Goal: Information Seeking & Learning: Learn about a topic

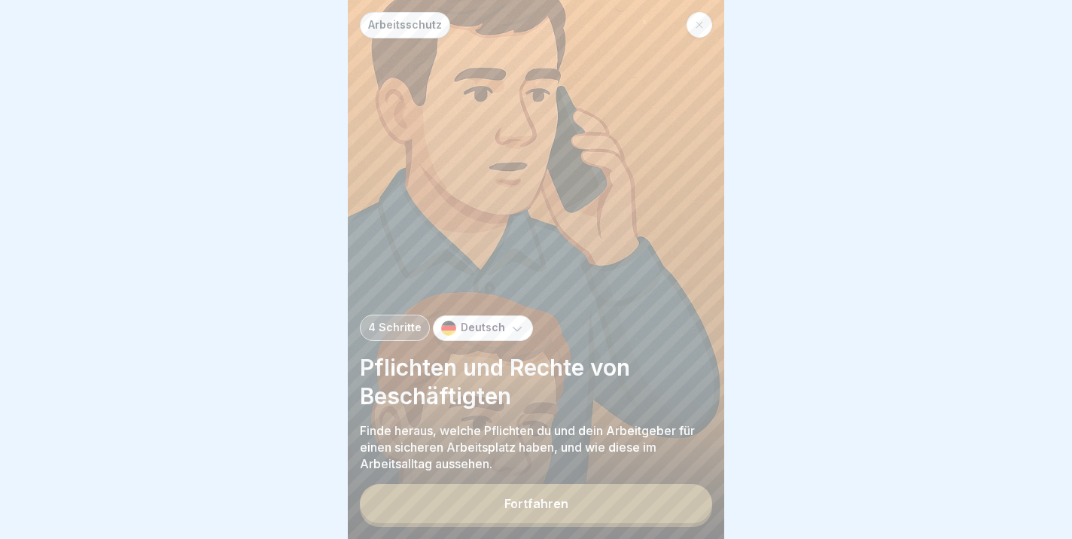
click at [505, 503] on button "Fortfahren" at bounding box center [536, 503] width 352 height 39
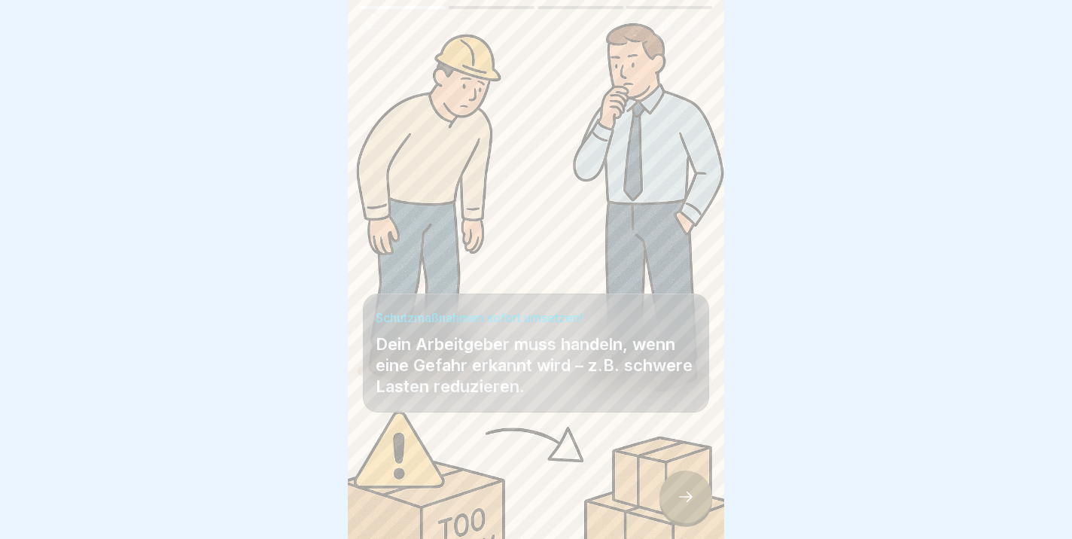
click at [695, 502] on div at bounding box center [686, 497] width 53 height 53
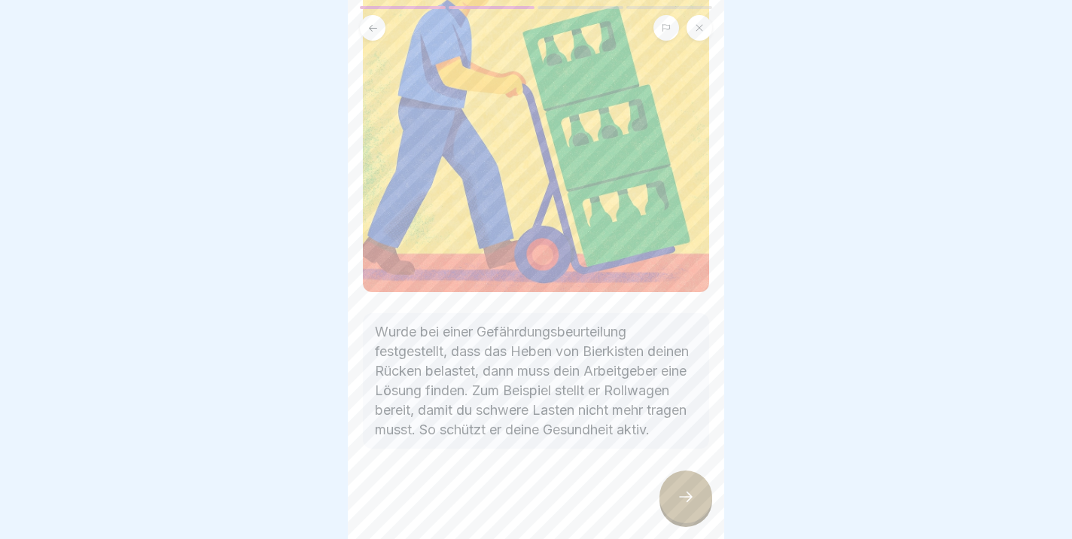
scroll to position [205, 0]
click at [676, 495] on div at bounding box center [686, 497] width 53 height 53
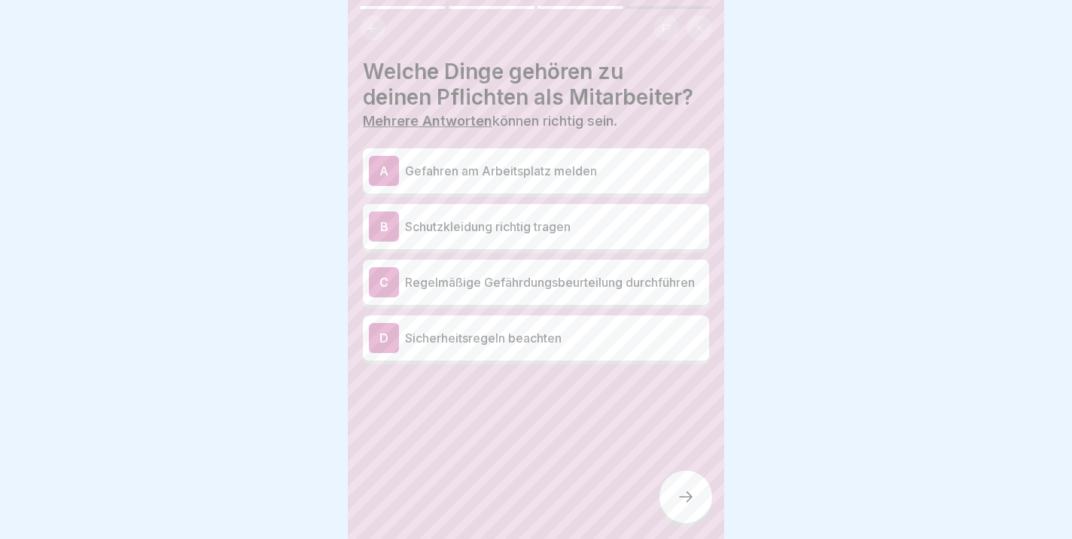
click at [535, 177] on p "Gefahren am Arbeitsplatz melden" at bounding box center [554, 171] width 298 height 18
click at [481, 234] on p "Schutzkleidung richtig tragen" at bounding box center [554, 227] width 298 height 18
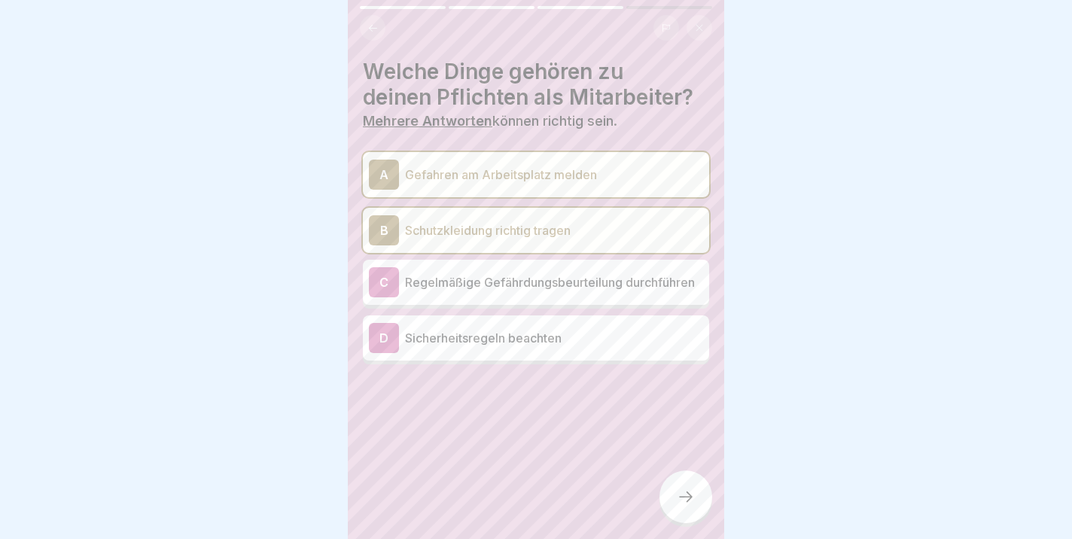
click at [488, 346] on p "Sicherheitsregeln beachten" at bounding box center [554, 338] width 298 height 18
click at [678, 501] on icon at bounding box center [686, 497] width 18 height 18
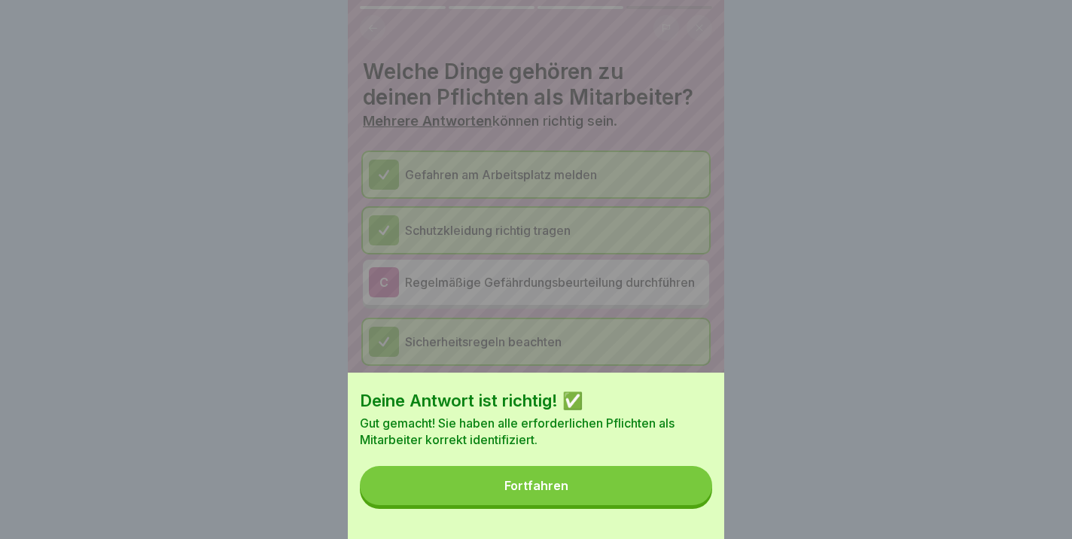
click at [616, 490] on button "Fortfahren" at bounding box center [536, 485] width 352 height 39
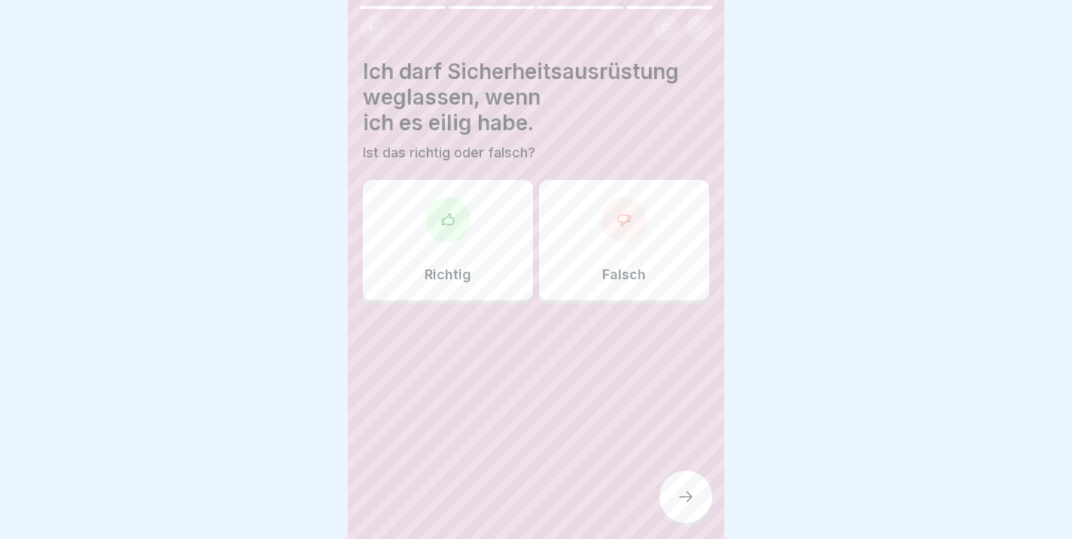
click at [631, 250] on div "Falsch" at bounding box center [624, 240] width 170 height 121
click at [676, 494] on div at bounding box center [686, 497] width 53 height 53
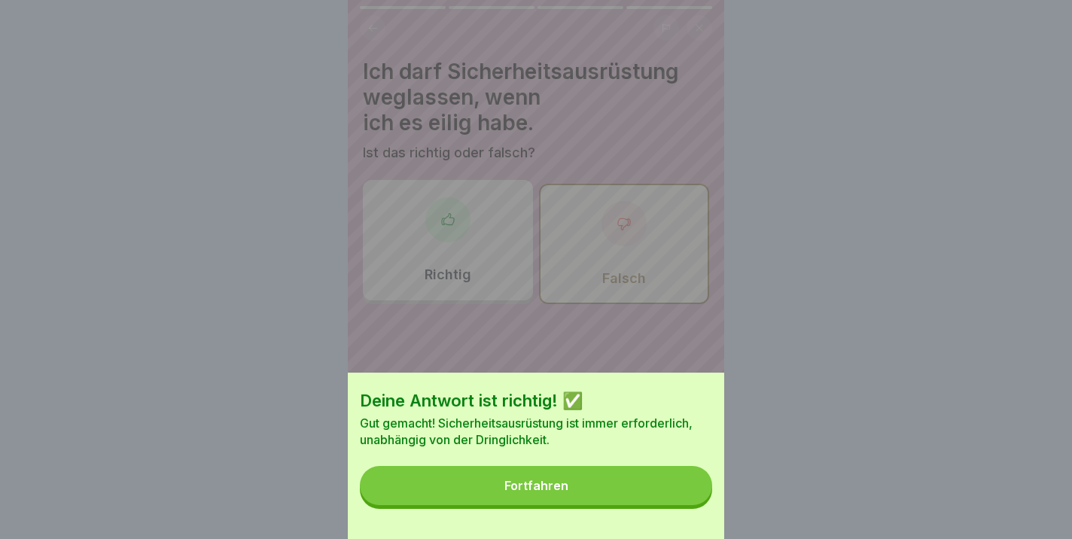
click at [532, 484] on div "Fortfahren" at bounding box center [537, 486] width 64 height 14
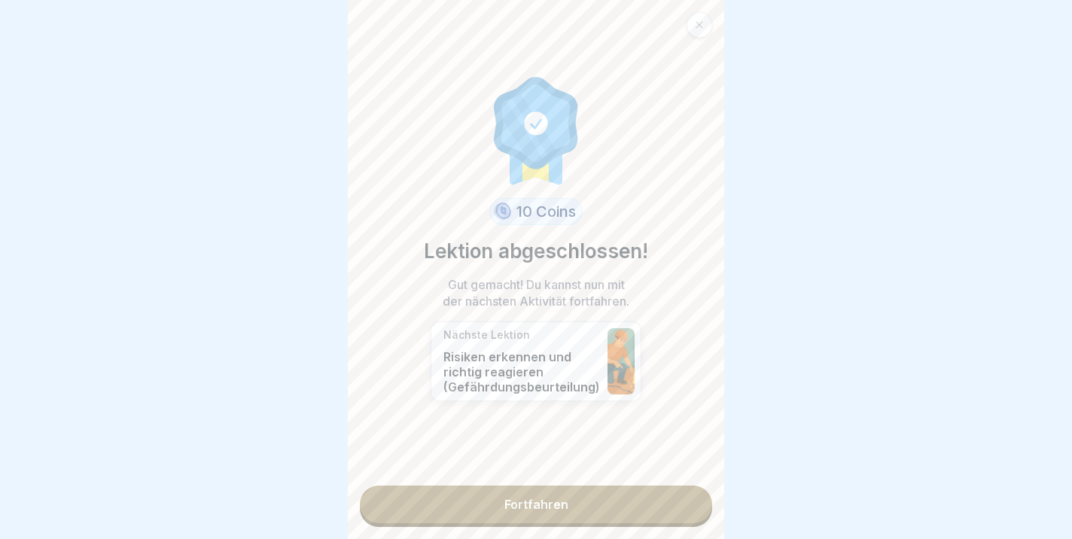
click at [526, 510] on link "Fortfahren" at bounding box center [536, 505] width 352 height 38
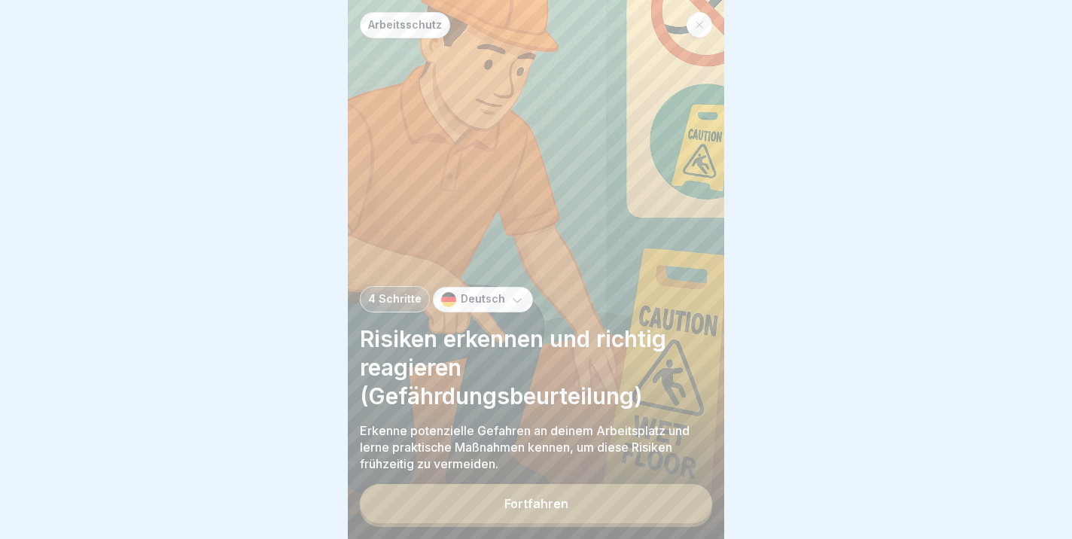
click at [453, 493] on button "Fortfahren" at bounding box center [536, 503] width 352 height 39
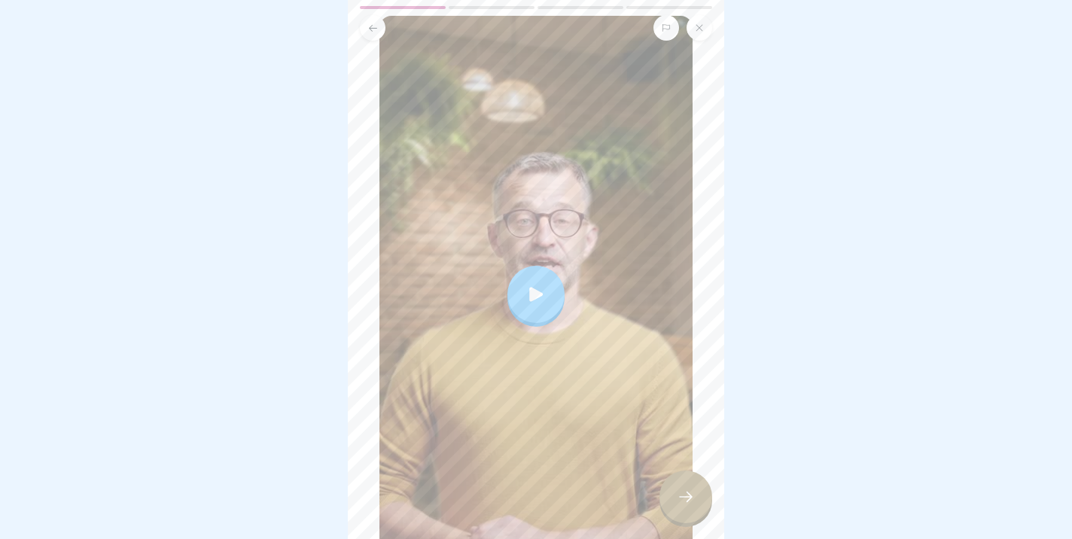
scroll to position [142, 0]
click at [532, 310] on div at bounding box center [536, 295] width 57 height 57
click at [529, 306] on icon at bounding box center [536, 295] width 21 height 21
click at [684, 499] on icon at bounding box center [686, 497] width 18 height 18
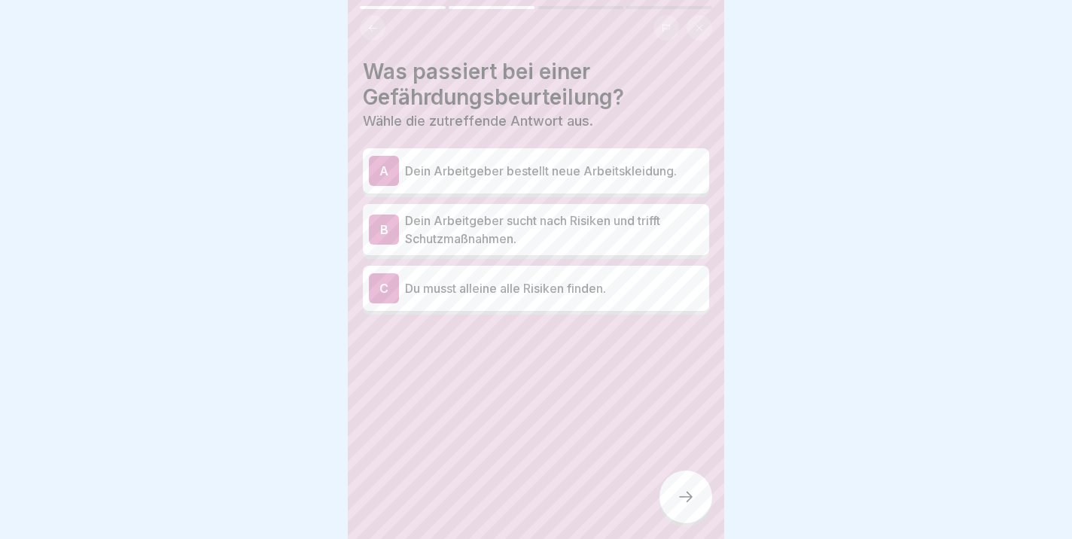
click at [471, 237] on p "Dein Arbeitgeber sucht nach Risiken und trifft Schutzmaßnahmen." at bounding box center [554, 230] width 298 height 36
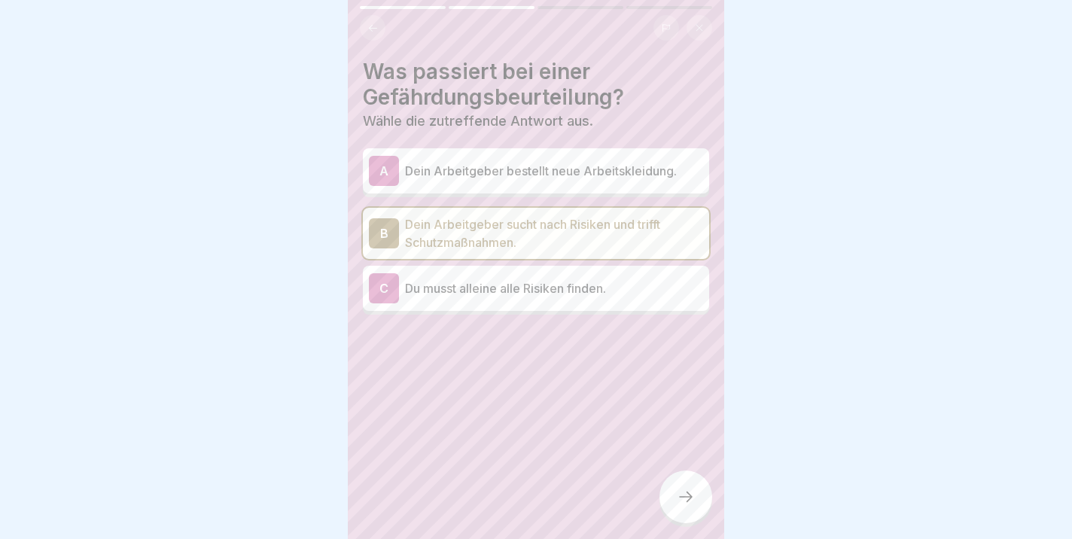
click at [694, 496] on icon at bounding box center [686, 497] width 18 height 18
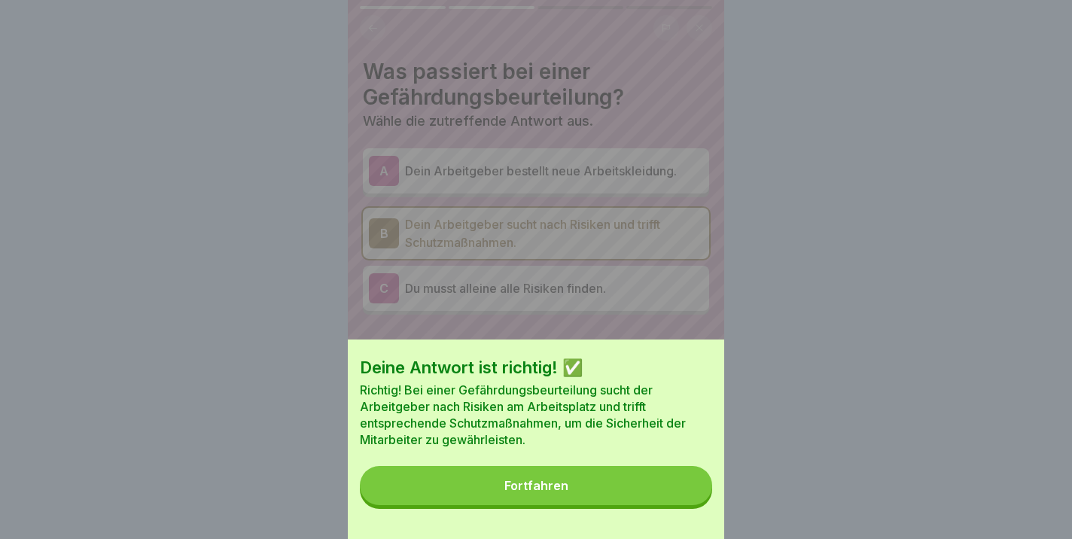
click at [534, 500] on button "Fortfahren" at bounding box center [536, 485] width 352 height 39
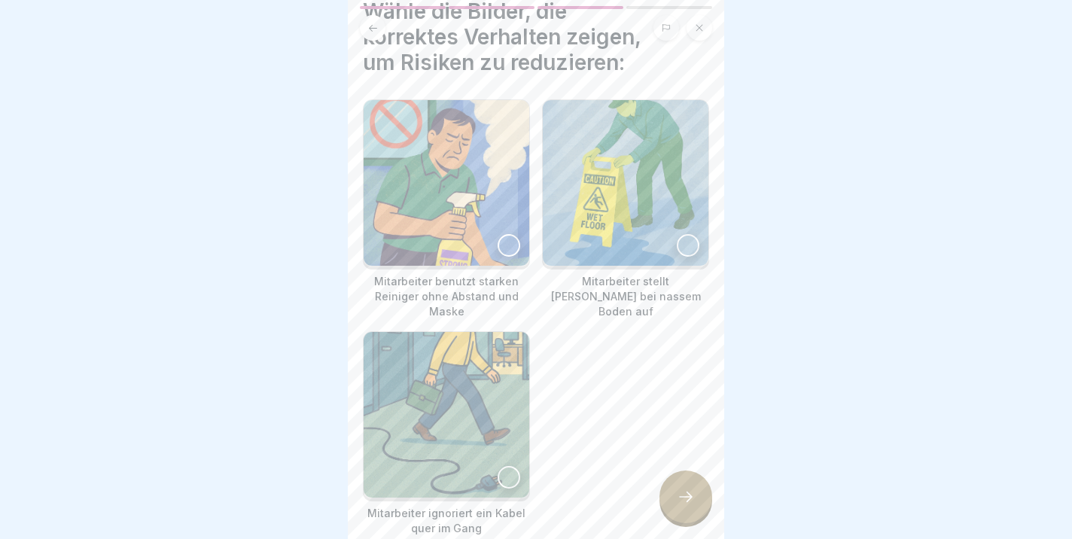
scroll to position [63, 0]
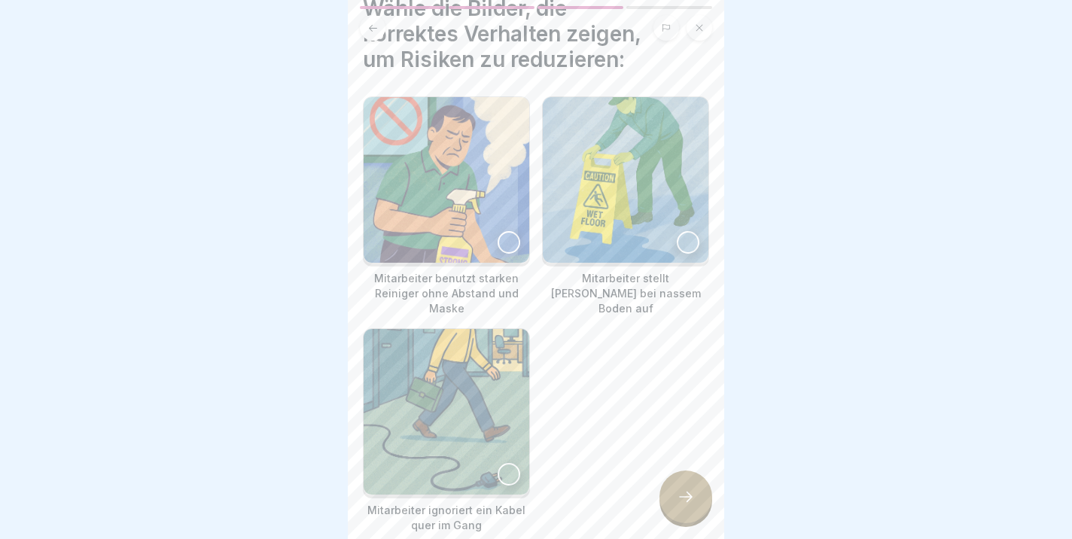
click at [694, 244] on div at bounding box center [688, 242] width 23 height 23
click at [671, 503] on div at bounding box center [686, 497] width 53 height 53
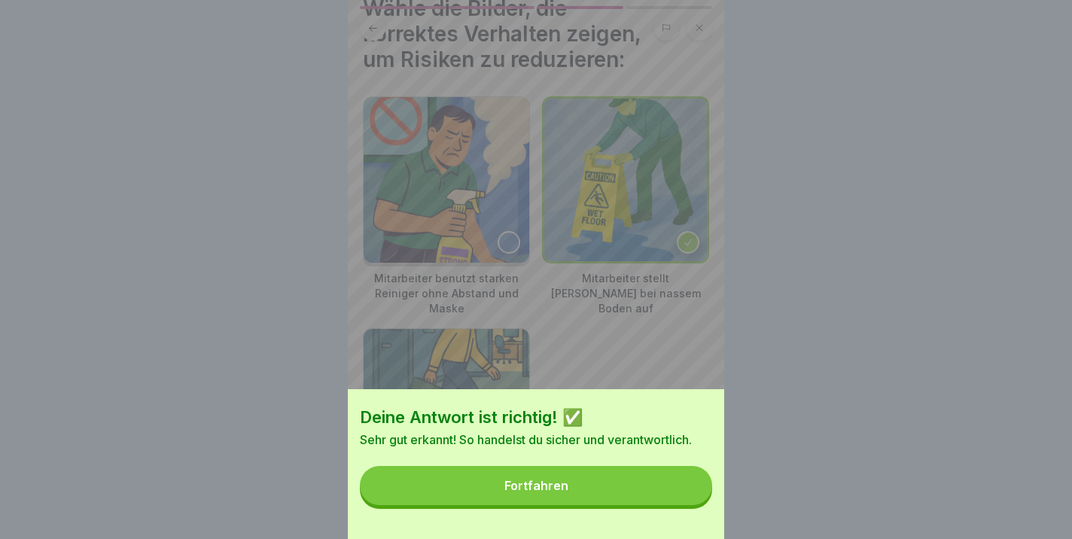
click at [491, 493] on button "Fortfahren" at bounding box center [536, 485] width 352 height 39
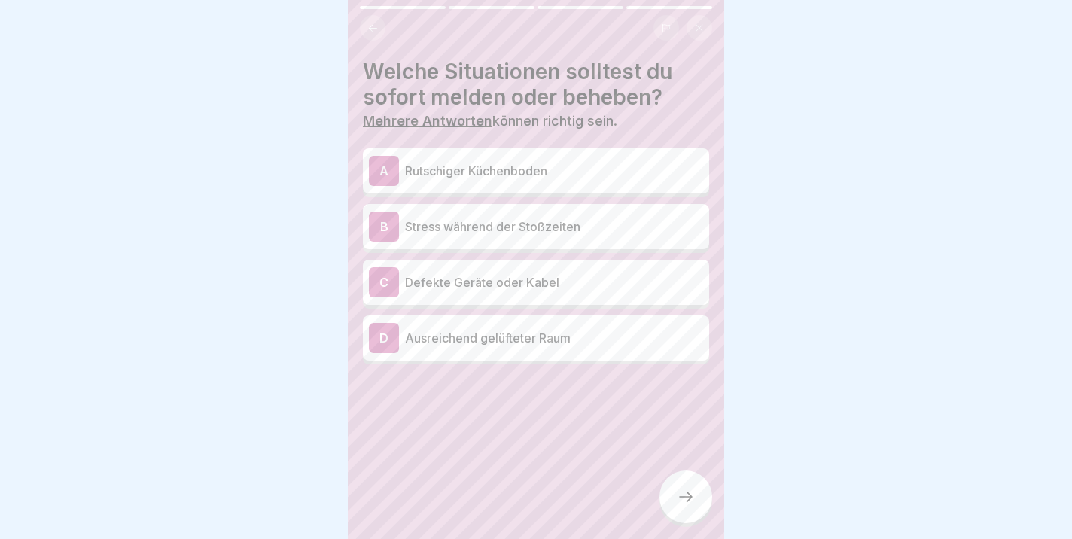
click at [522, 180] on div "A Rutschiger Küchenboden" at bounding box center [536, 171] width 334 height 30
click at [499, 290] on p "Defekte Geräte oder Kabel" at bounding box center [554, 282] width 298 height 18
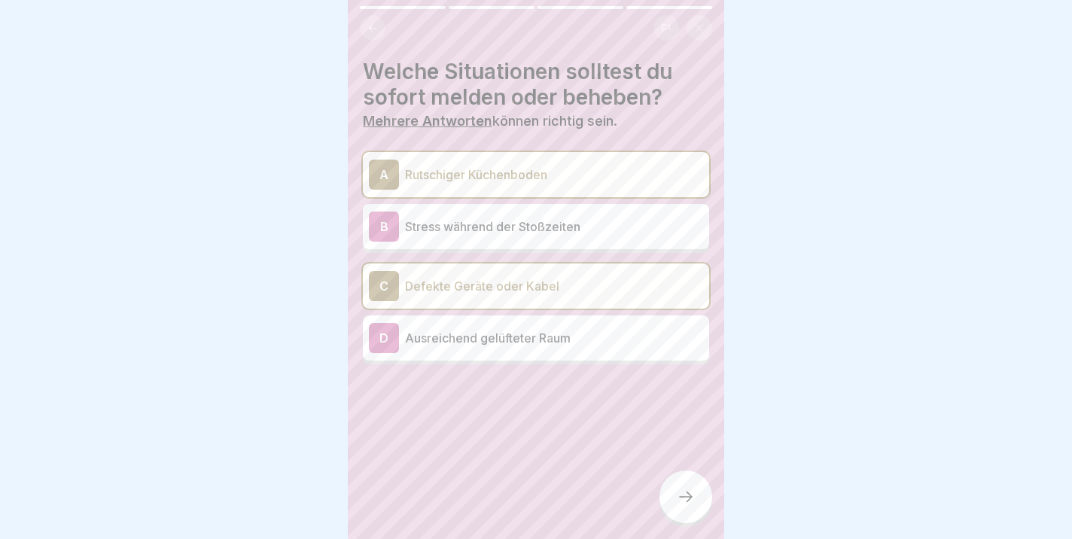
click at [685, 490] on div at bounding box center [686, 497] width 53 height 53
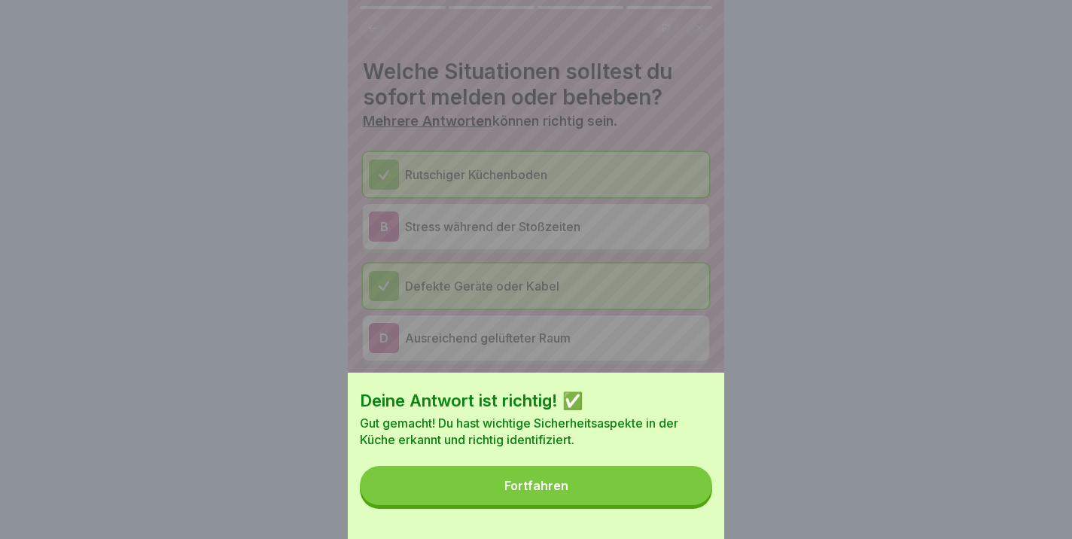
click at [563, 501] on button "Fortfahren" at bounding box center [536, 485] width 352 height 39
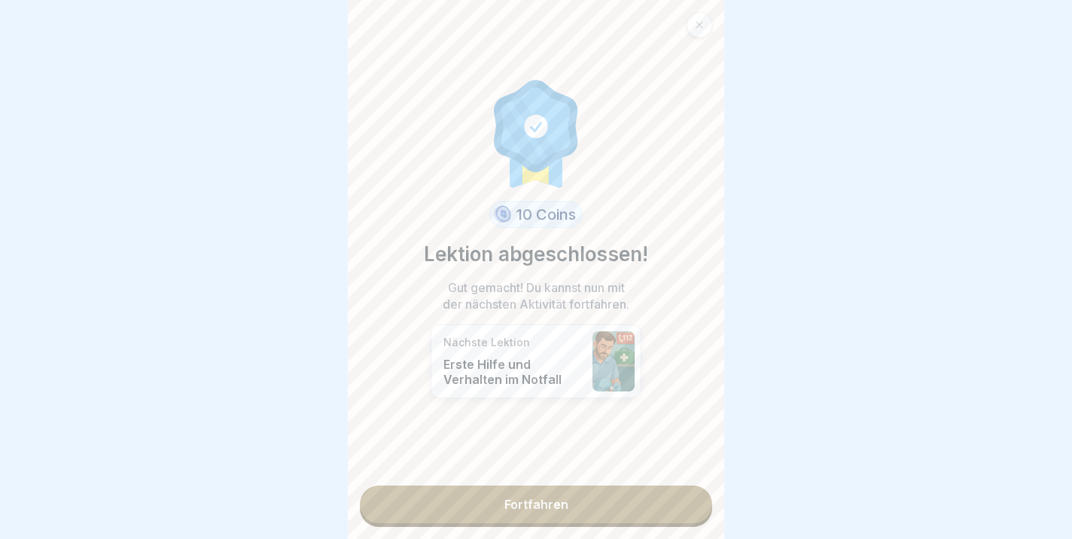
click at [526, 504] on link "Fortfahren" at bounding box center [536, 505] width 352 height 38
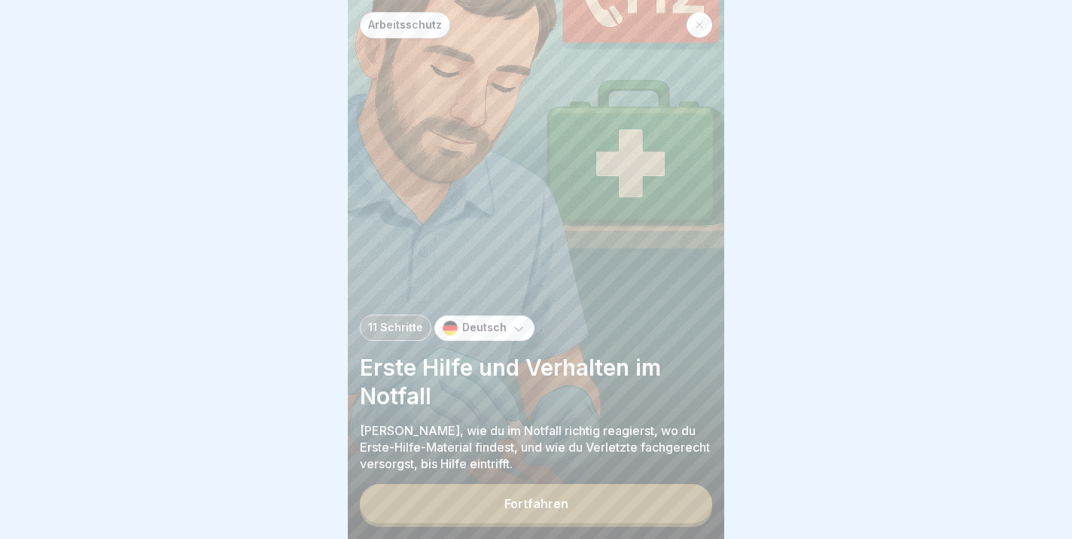
click at [526, 504] on div "Fortfahren" at bounding box center [537, 504] width 64 height 14
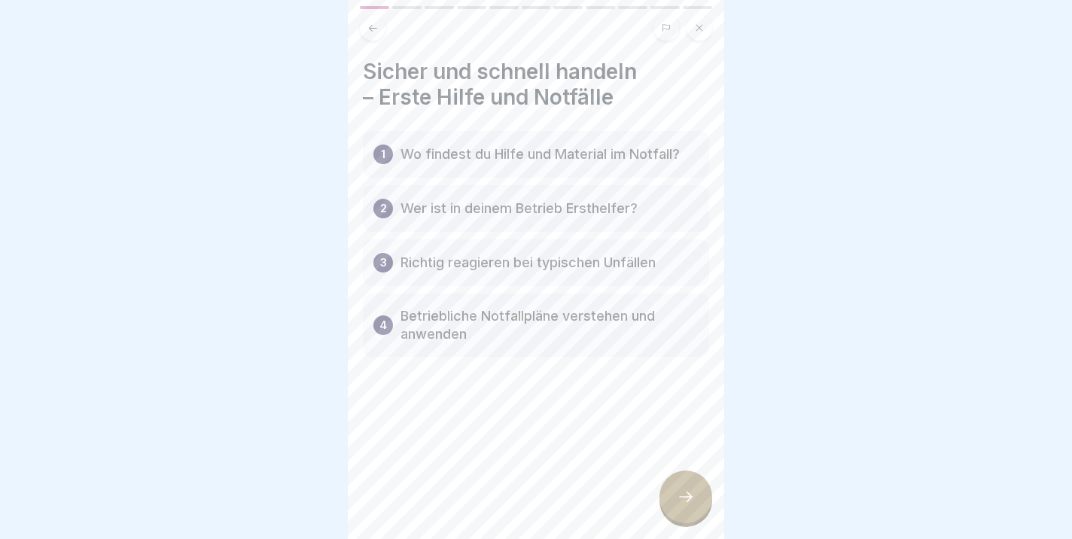
click at [691, 502] on icon at bounding box center [686, 497] width 18 height 18
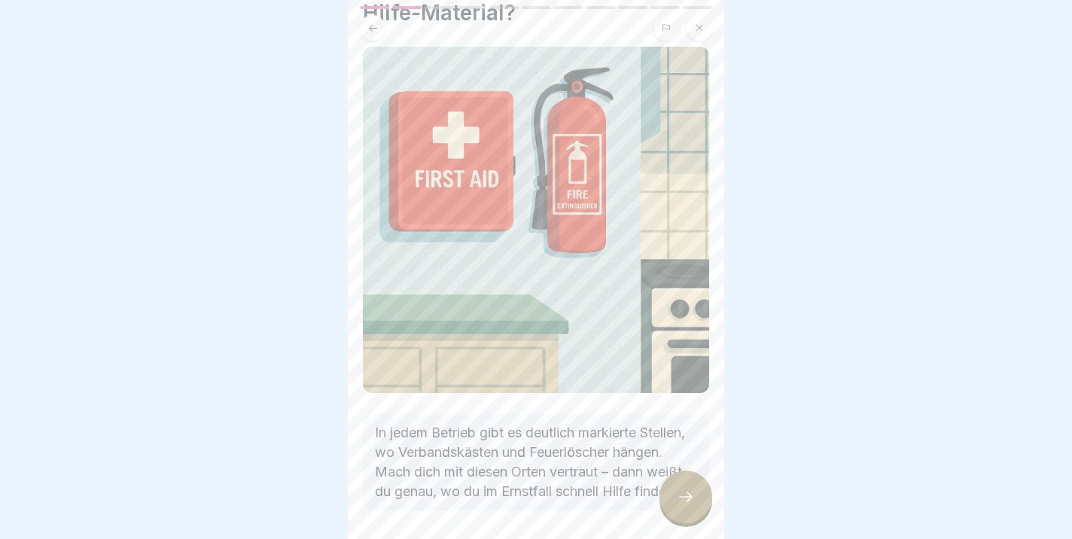
scroll to position [78, 0]
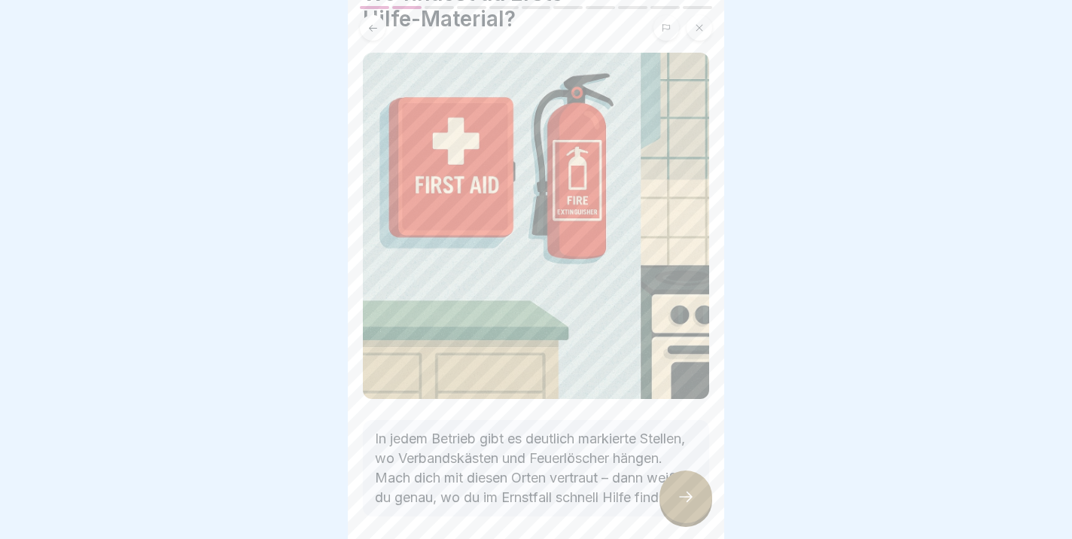
click at [673, 488] on div at bounding box center [686, 497] width 53 height 53
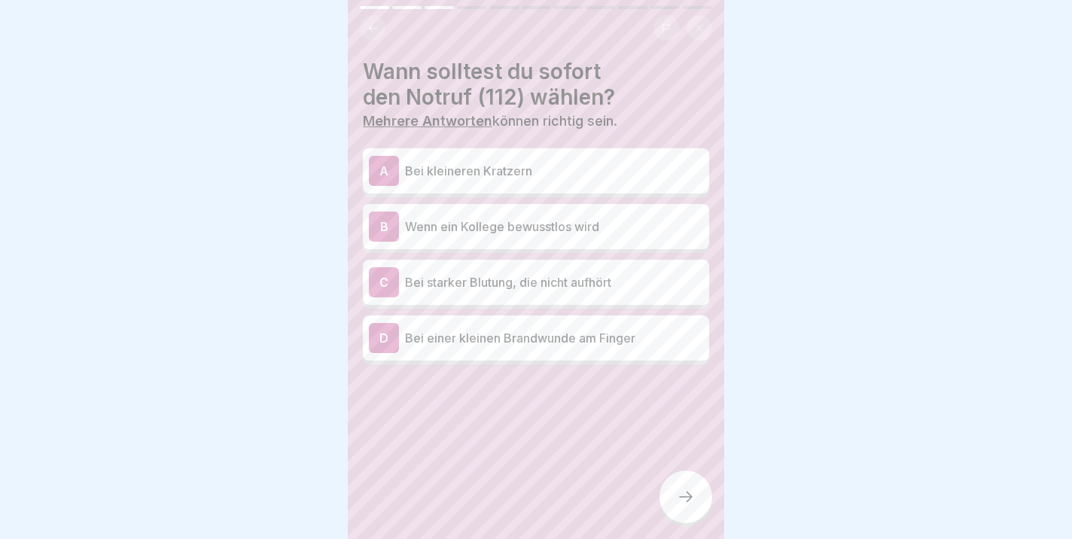
click at [531, 235] on div "B Wenn ein Kollege bewusstlos wird" at bounding box center [536, 227] width 334 height 30
click at [555, 288] on p "Bei starker Blutung, die nicht aufhört" at bounding box center [554, 282] width 298 height 18
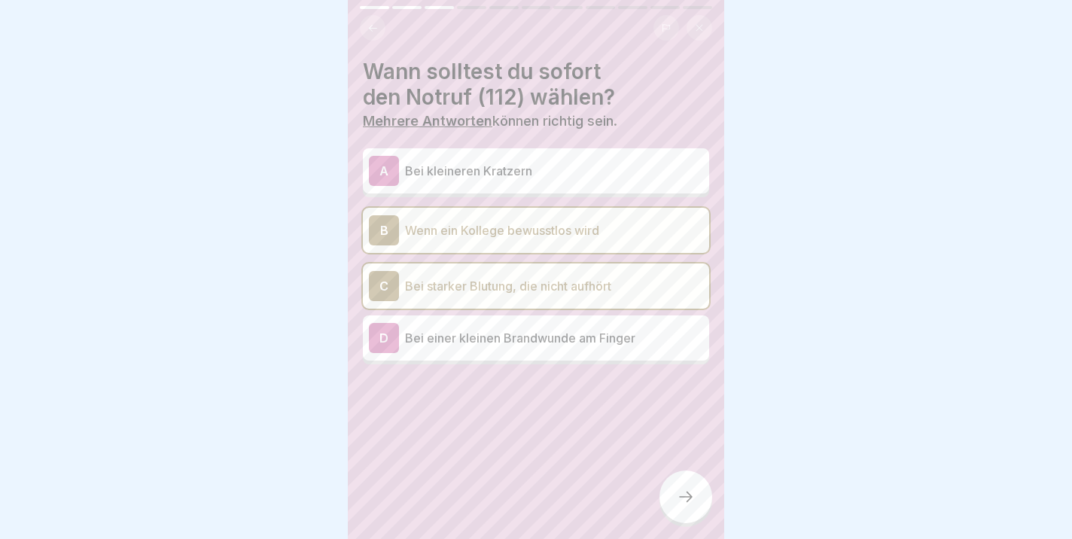
click at [681, 502] on icon at bounding box center [686, 497] width 18 height 18
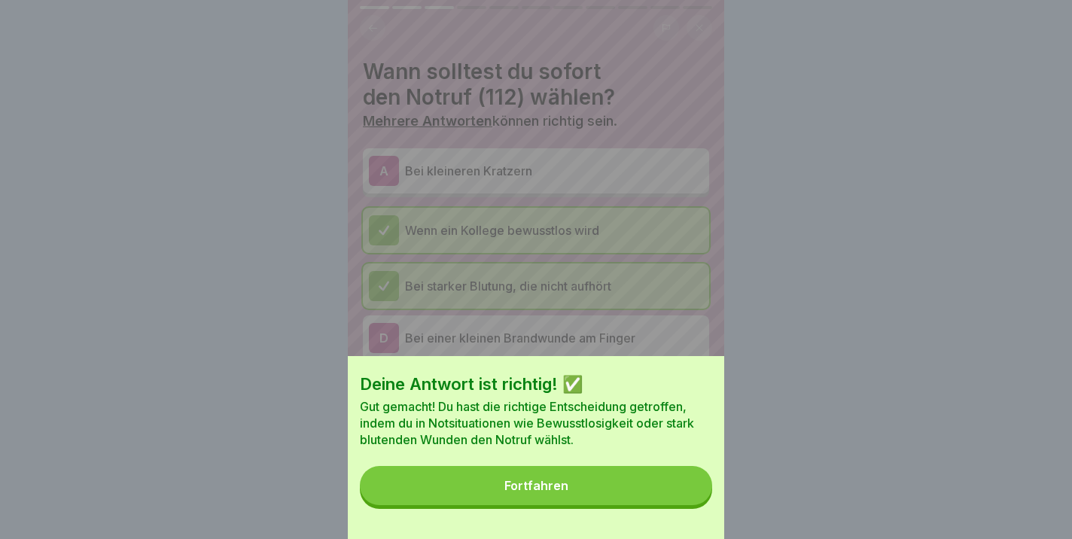
click at [539, 493] on button "Fortfahren" at bounding box center [536, 485] width 352 height 39
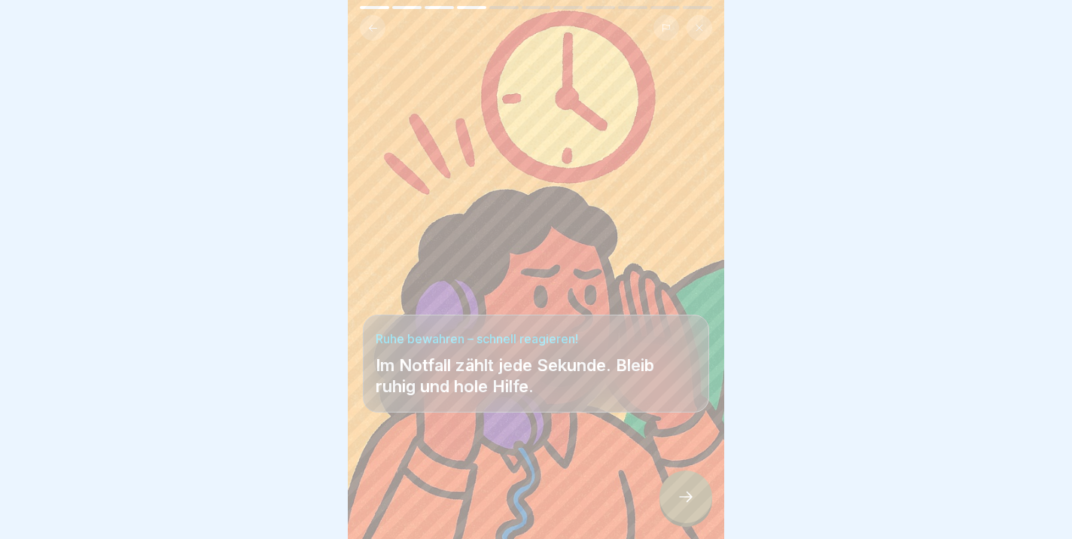
click at [685, 508] on div at bounding box center [686, 497] width 53 height 53
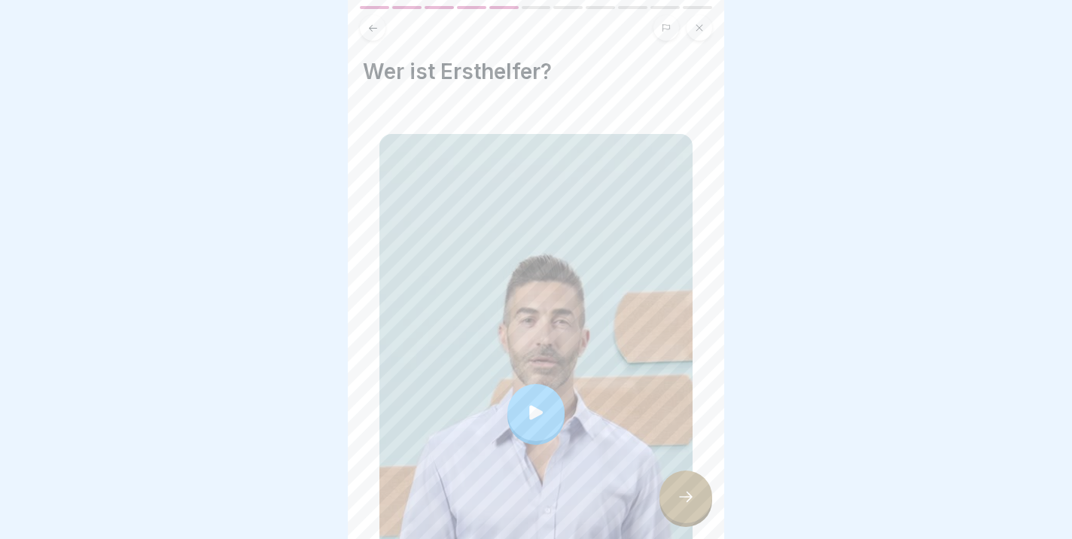
click at [534, 415] on icon at bounding box center [536, 412] width 14 height 14
click at [542, 422] on icon at bounding box center [536, 412] width 21 height 21
click at [692, 488] on div at bounding box center [686, 497] width 53 height 53
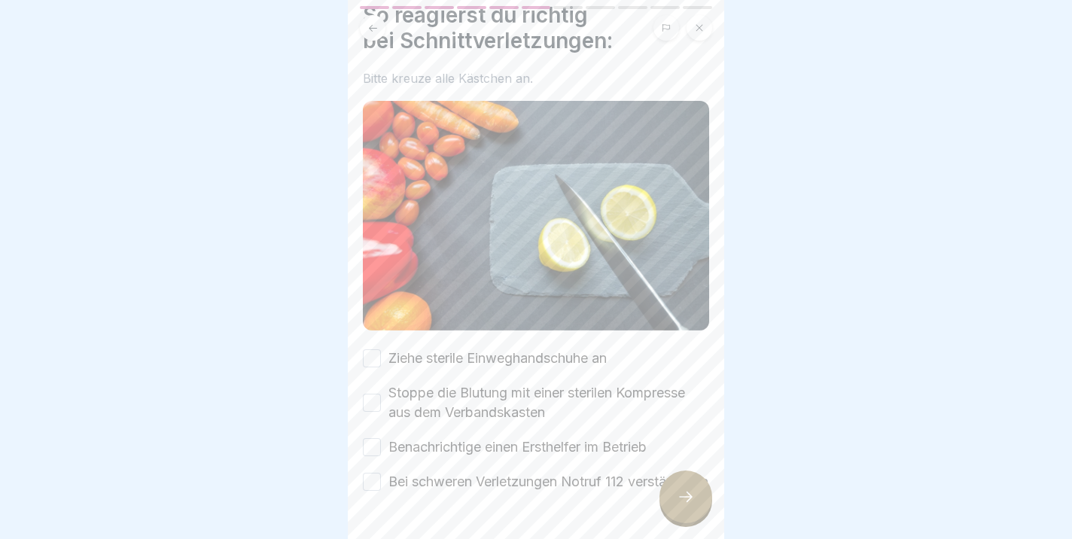
scroll to position [59, 0]
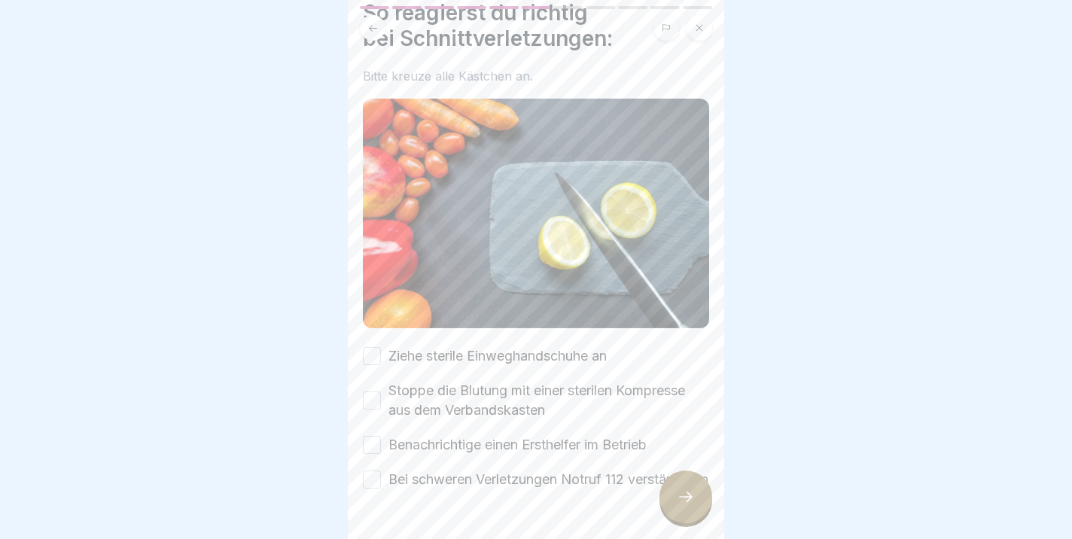
click at [378, 359] on button "Ziehe sterile Einweghandschuhe an" at bounding box center [372, 356] width 18 height 18
drag, startPoint x: 369, startPoint y: 395, endPoint x: 367, endPoint y: 405, distance: 10.0
click at [369, 396] on button "Stoppe die Blutung mit einer sterilen Kompresse aus dem Verbandskasten" at bounding box center [372, 401] width 18 height 18
drag, startPoint x: 375, startPoint y: 444, endPoint x: 374, endPoint y: 453, distance: 8.4
click at [374, 450] on button "Benachrichtige einen Ersthelfer im Betrieb" at bounding box center [372, 445] width 18 height 18
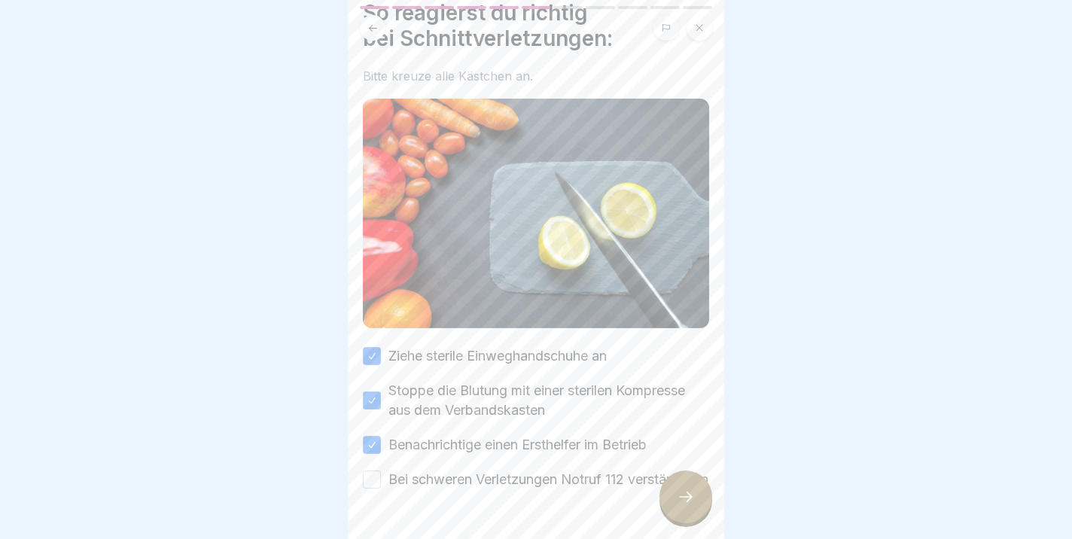
click at [368, 488] on button "Bei schweren Verletzungen Notruf 112 verständigen" at bounding box center [372, 480] width 18 height 18
click at [682, 491] on icon at bounding box center [686, 497] width 18 height 18
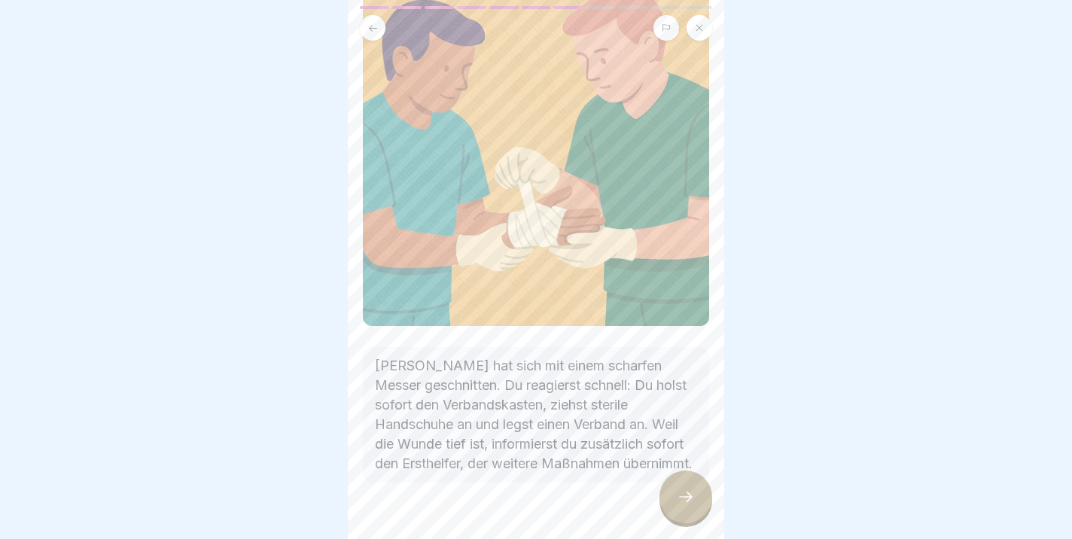
scroll to position [153, 0]
click at [693, 512] on div at bounding box center [686, 497] width 53 height 53
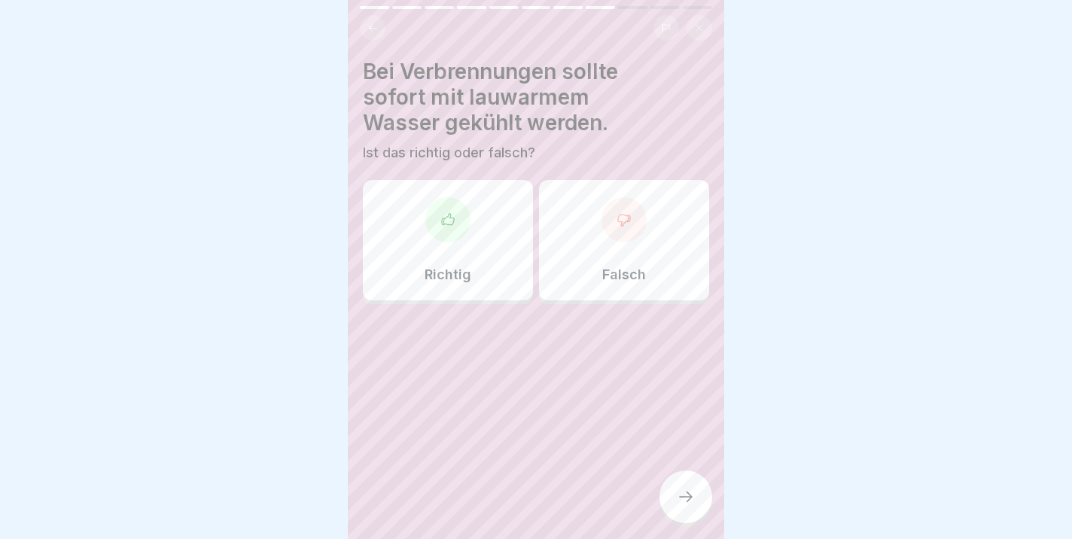
click at [615, 260] on div "Falsch" at bounding box center [624, 240] width 170 height 121
click at [682, 499] on icon at bounding box center [686, 497] width 18 height 18
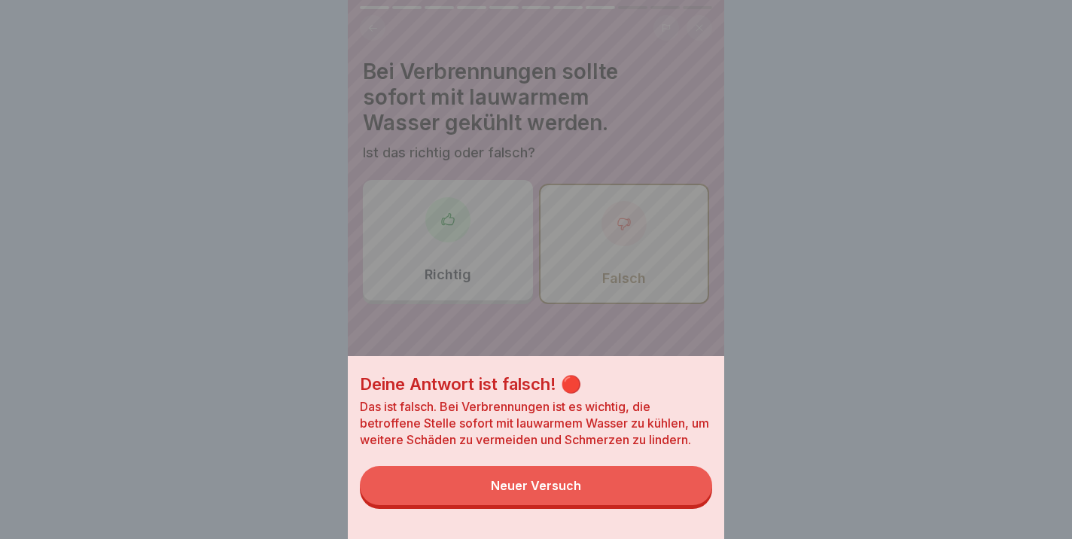
click at [547, 491] on div "Neuer Versuch" at bounding box center [536, 486] width 90 height 14
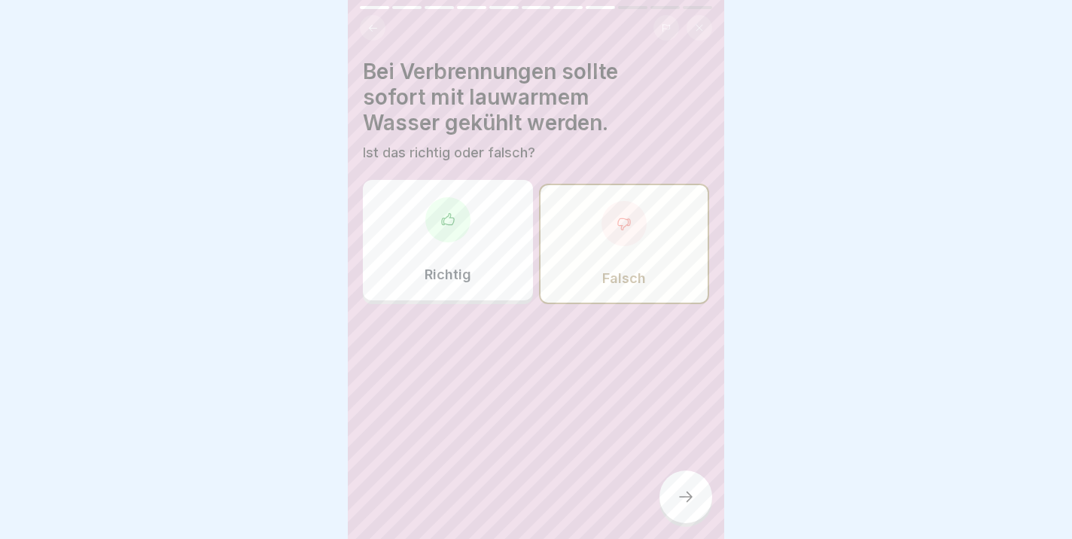
click at [448, 248] on div "Richtig" at bounding box center [448, 240] width 170 height 121
click at [677, 489] on div at bounding box center [686, 497] width 53 height 53
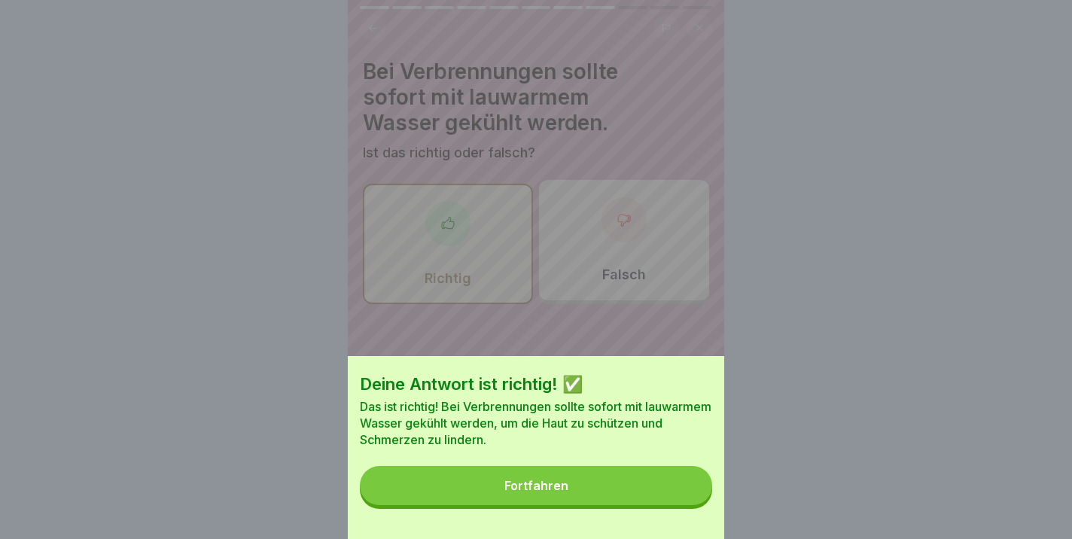
click at [517, 489] on div "Fortfahren" at bounding box center [537, 486] width 64 height 14
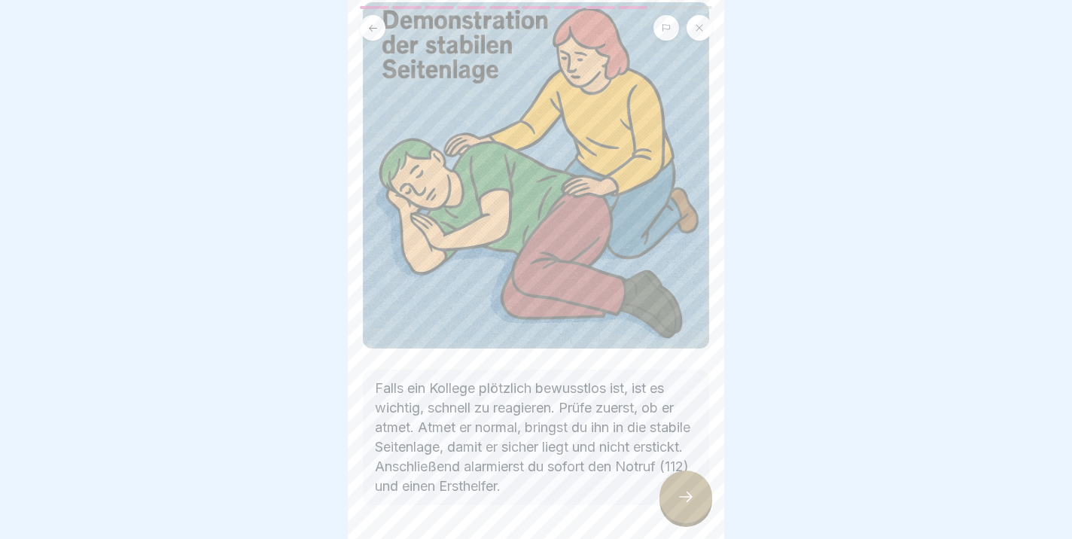
scroll to position [127, 0]
click at [689, 498] on icon at bounding box center [686, 497] width 18 height 18
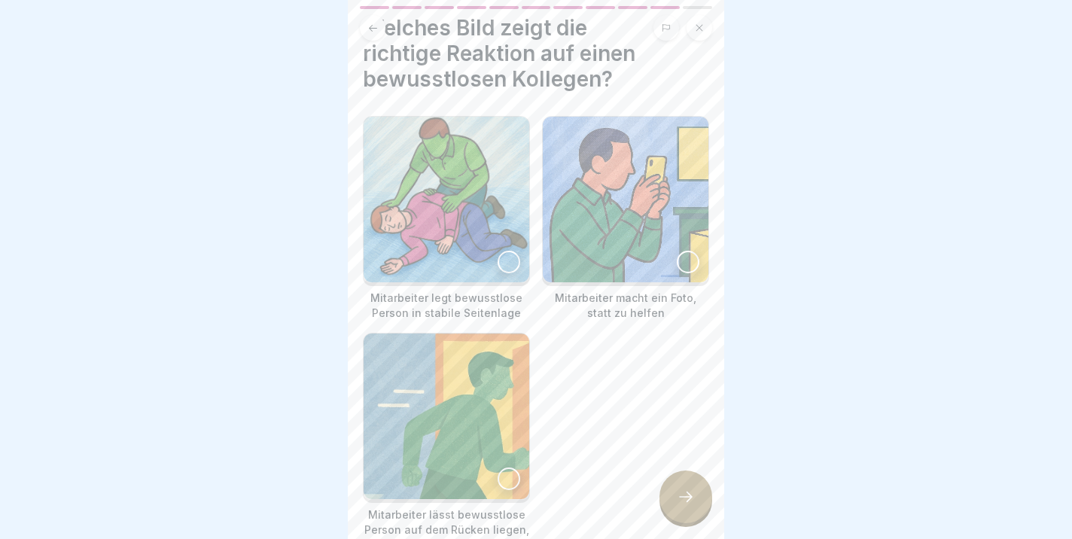
scroll to position [49, 0]
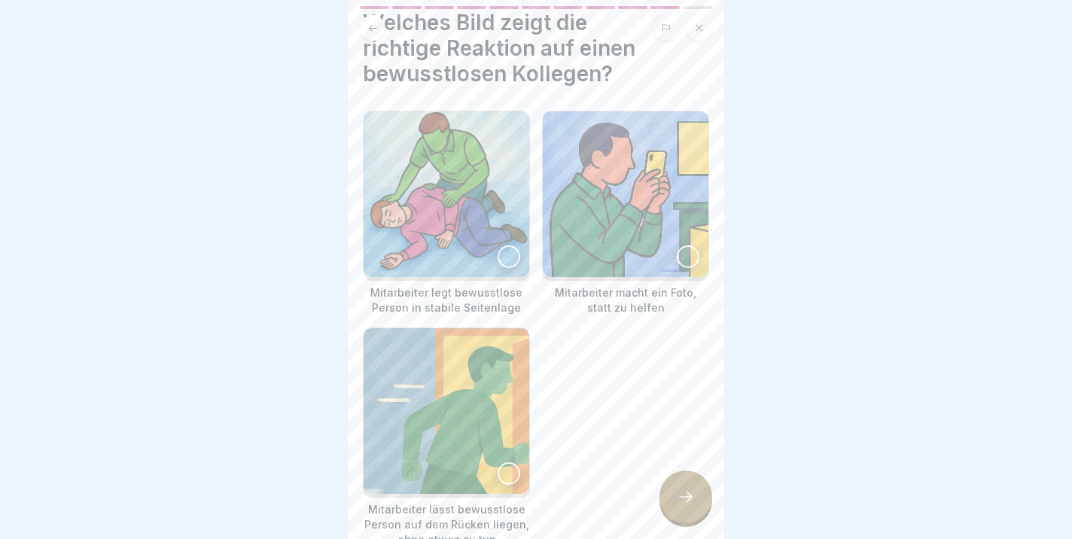
click at [508, 250] on div at bounding box center [509, 257] width 23 height 23
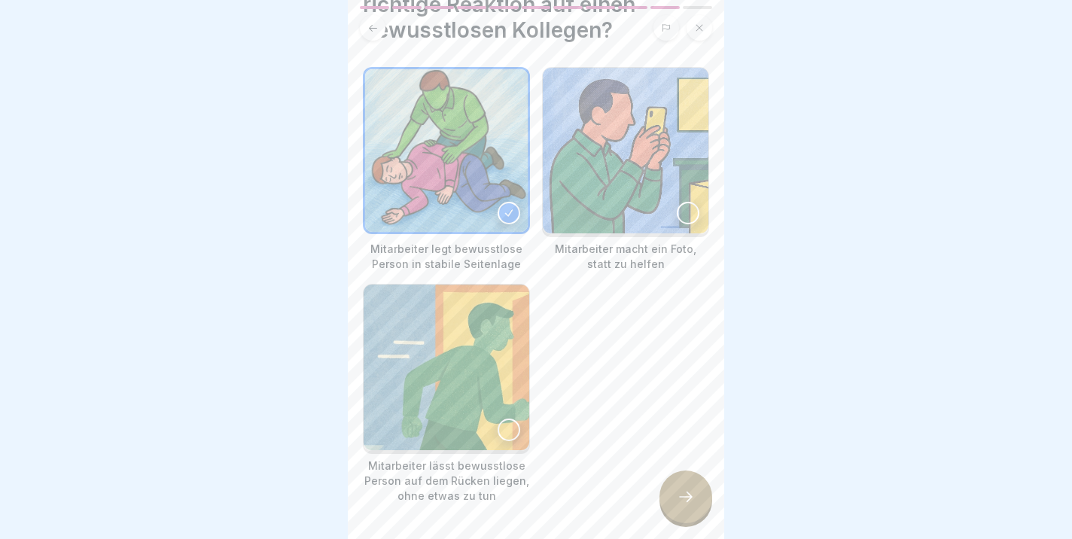
scroll to position [99, 0]
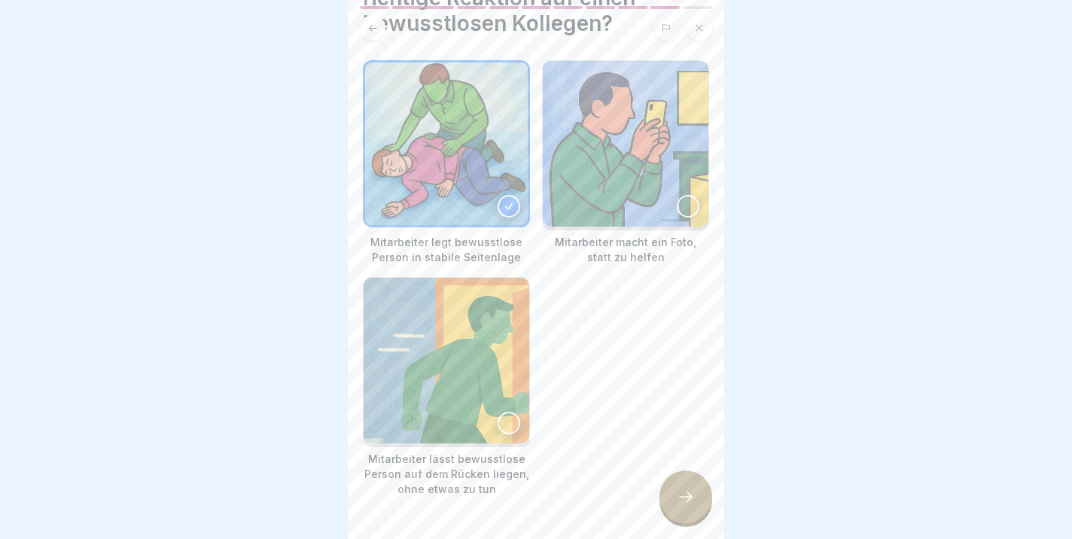
click at [681, 491] on icon at bounding box center [686, 497] width 18 height 18
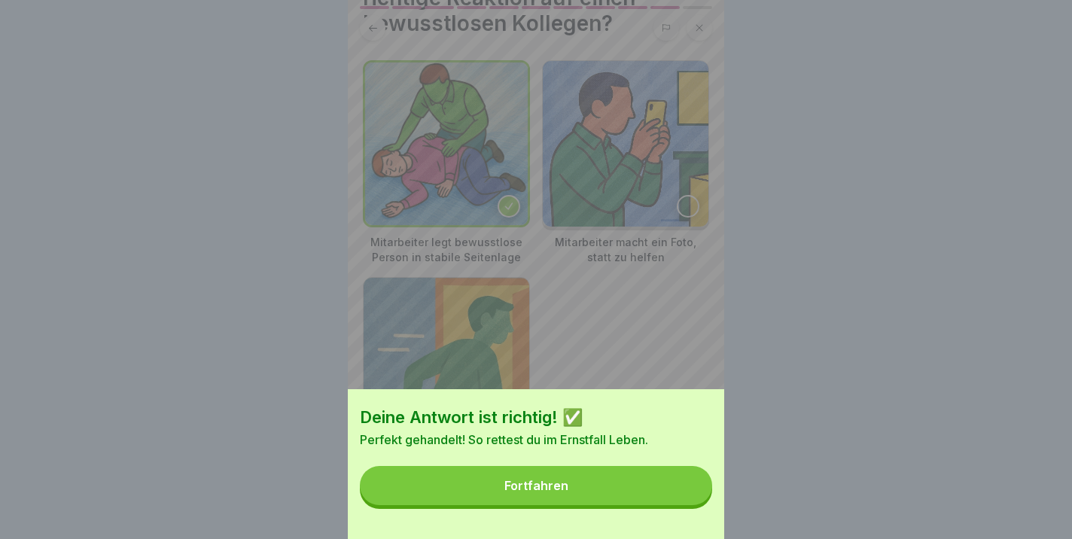
click at [533, 492] on div "Fortfahren" at bounding box center [537, 486] width 64 height 14
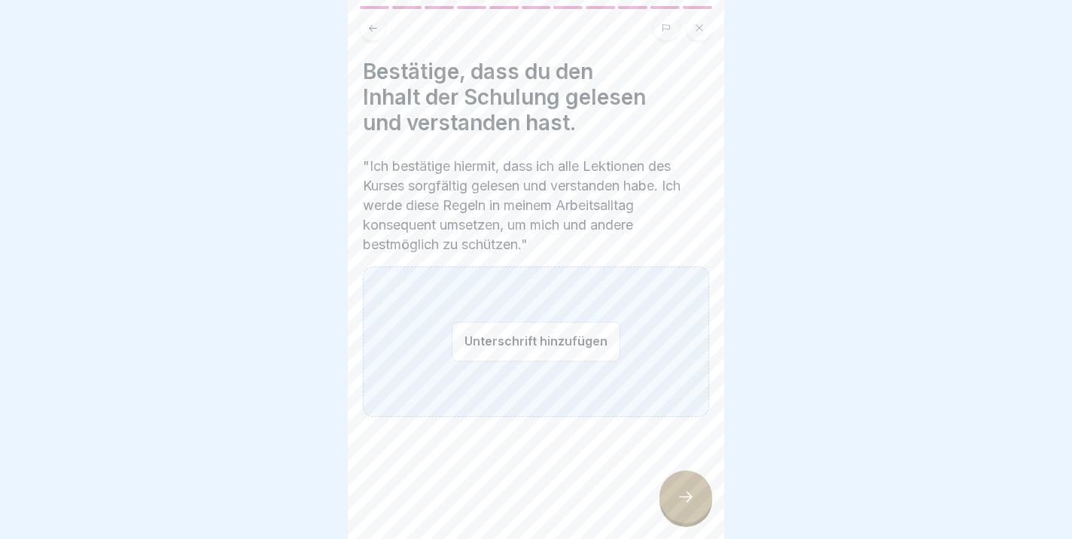
click at [393, 392] on div "Unterschrift hinzufügen" at bounding box center [536, 342] width 346 height 151
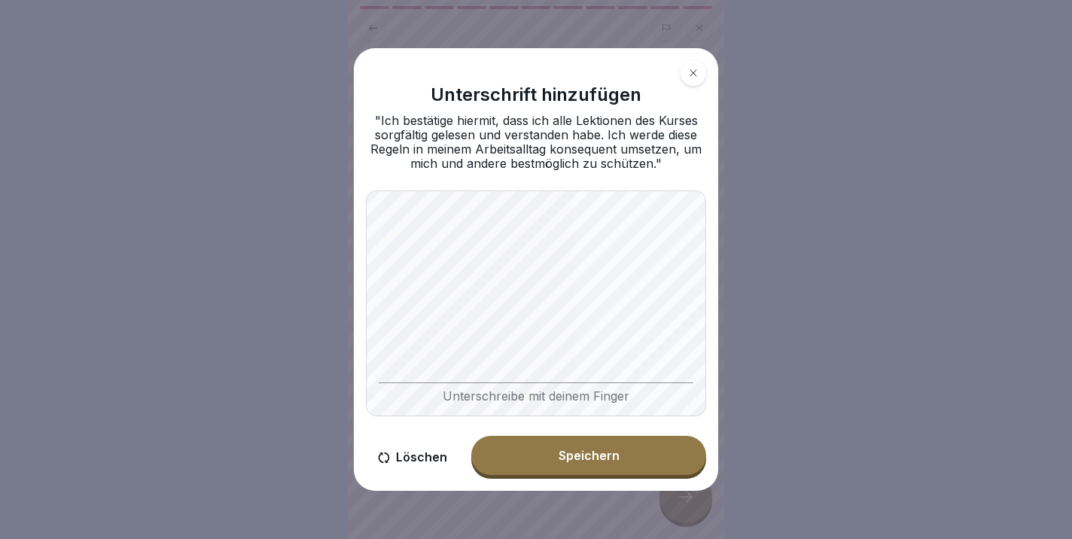
click at [581, 461] on div "Speichern" at bounding box center [589, 456] width 61 height 14
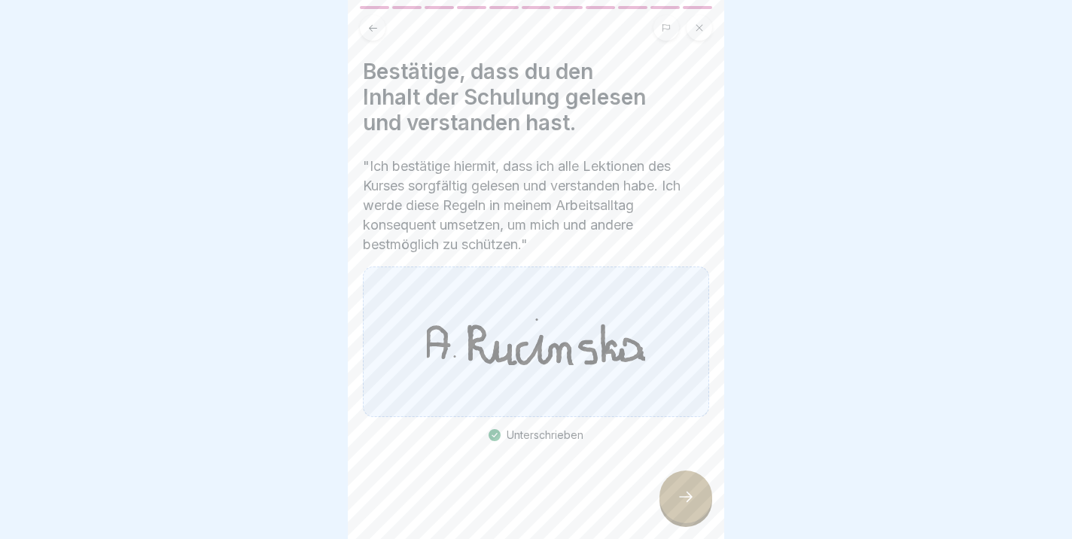
click at [675, 492] on div at bounding box center [686, 497] width 53 height 53
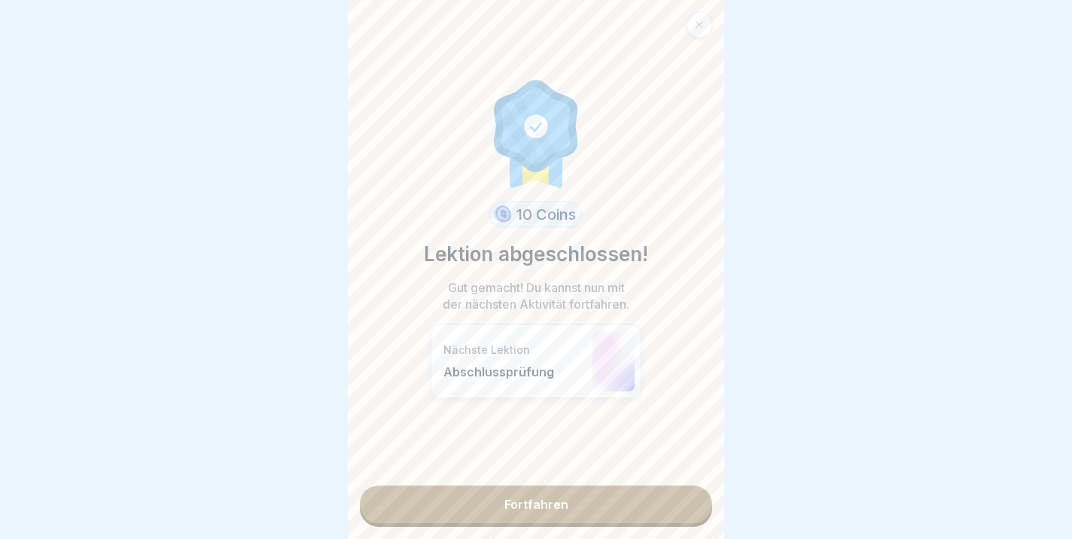
click at [556, 509] on link "Fortfahren" at bounding box center [536, 505] width 352 height 38
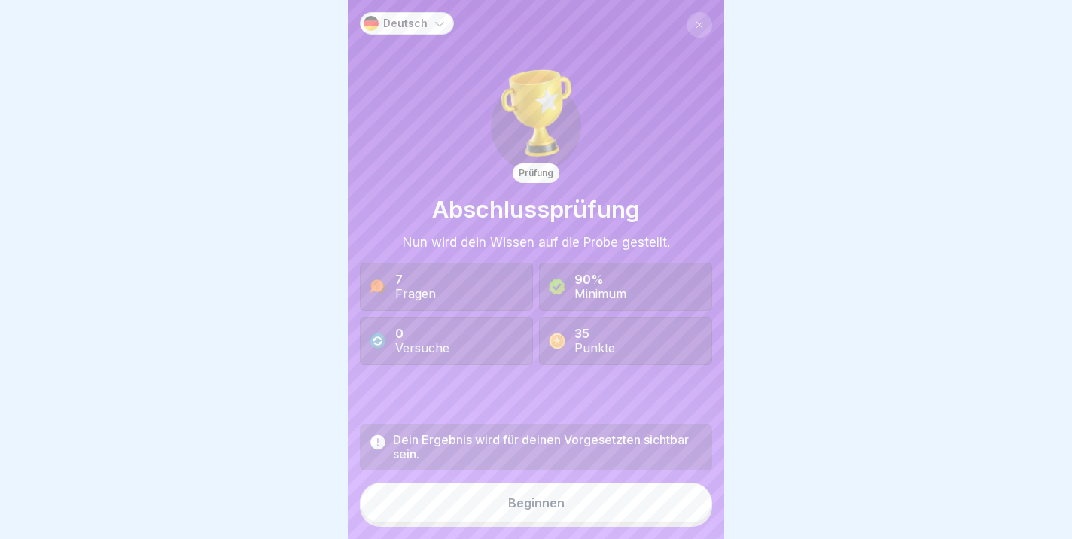
click at [532, 502] on div "Beginnen" at bounding box center [536, 503] width 56 height 14
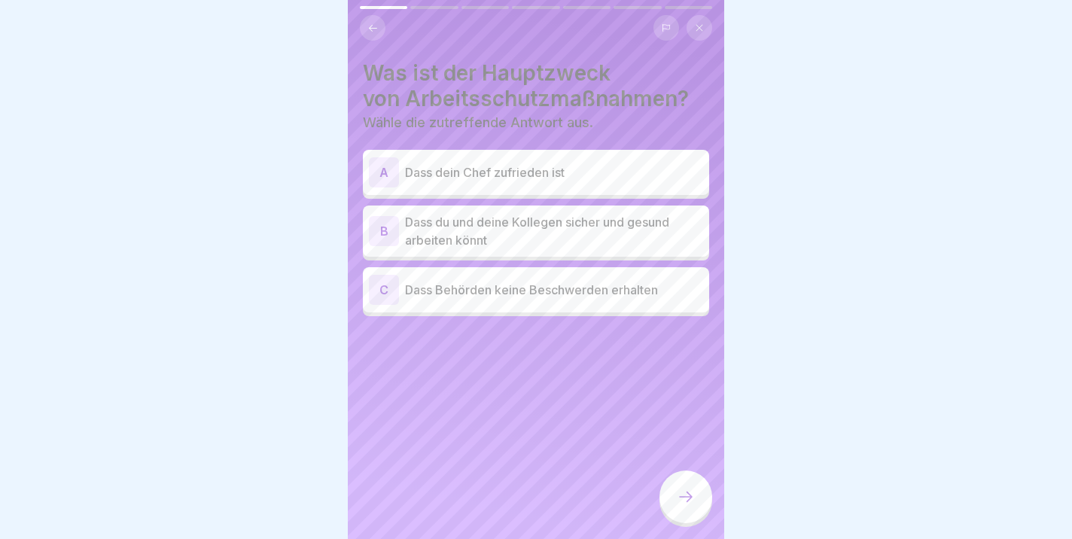
click at [462, 247] on p "Dass du und deine Kollegen sicher und gesund arbeiten könnt" at bounding box center [554, 231] width 298 height 36
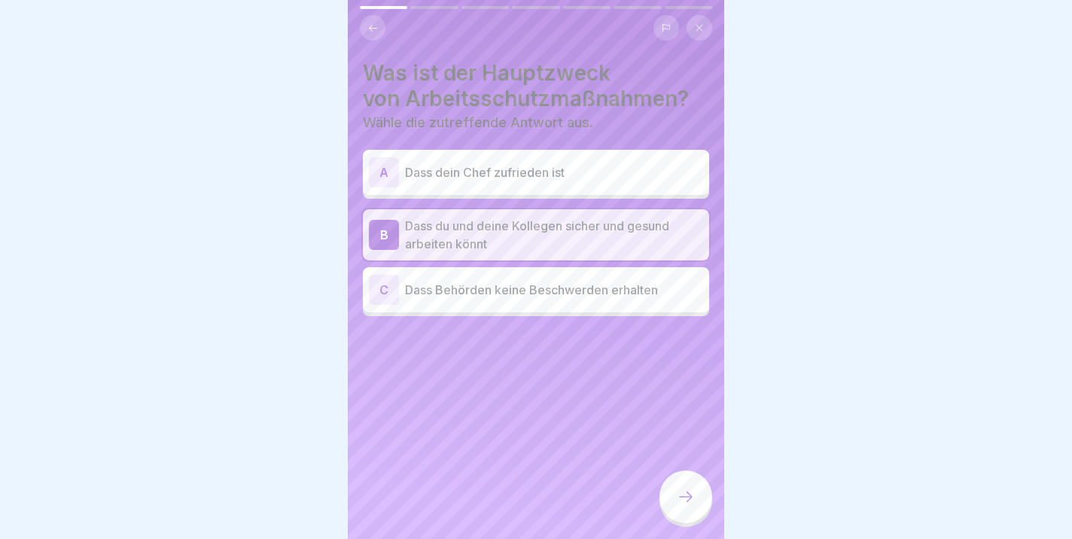
click at [688, 495] on icon at bounding box center [686, 497] width 18 height 18
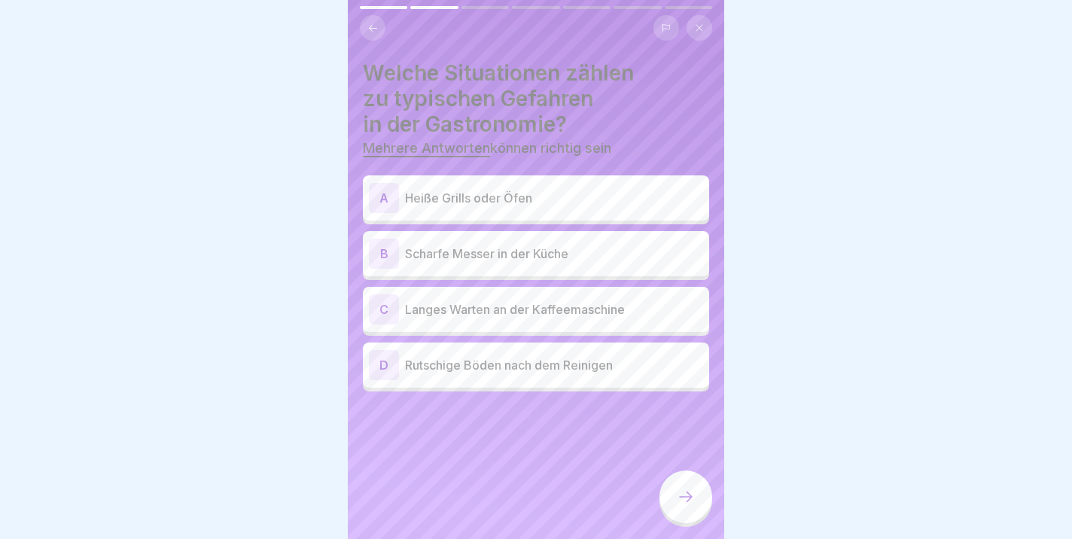
click at [479, 206] on p "Heiße Grills oder Öfen" at bounding box center [554, 198] width 298 height 18
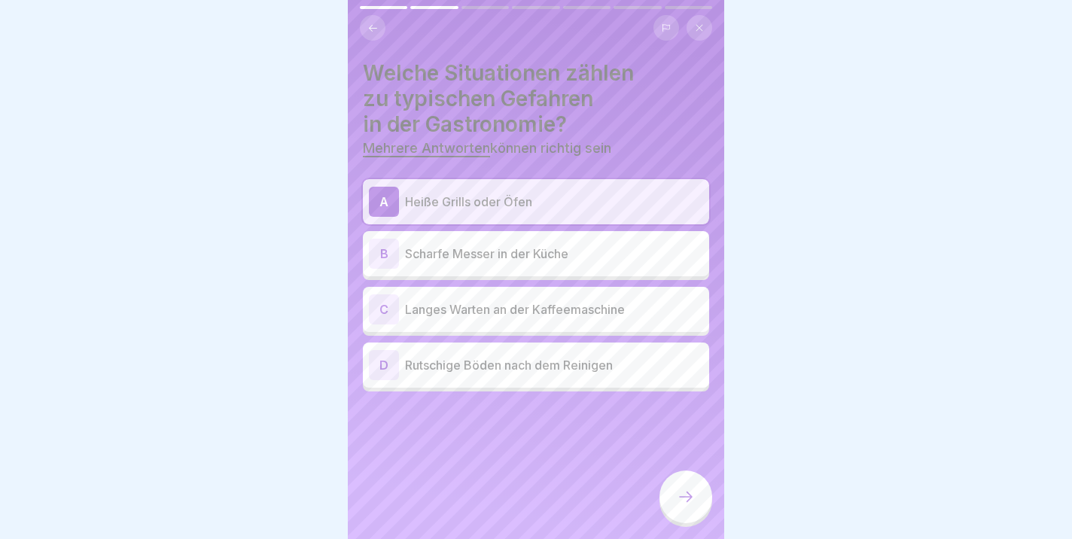
click at [474, 259] on p "Scharfe Messer in der Küche" at bounding box center [554, 254] width 298 height 18
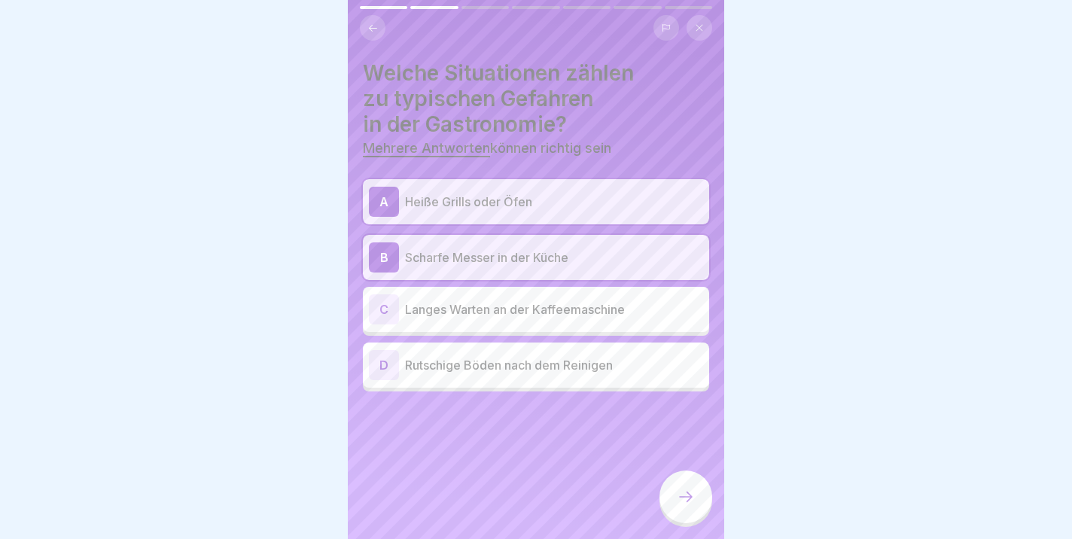
click at [539, 368] on p "Rutschige Böden nach dem Reinigen" at bounding box center [554, 365] width 298 height 18
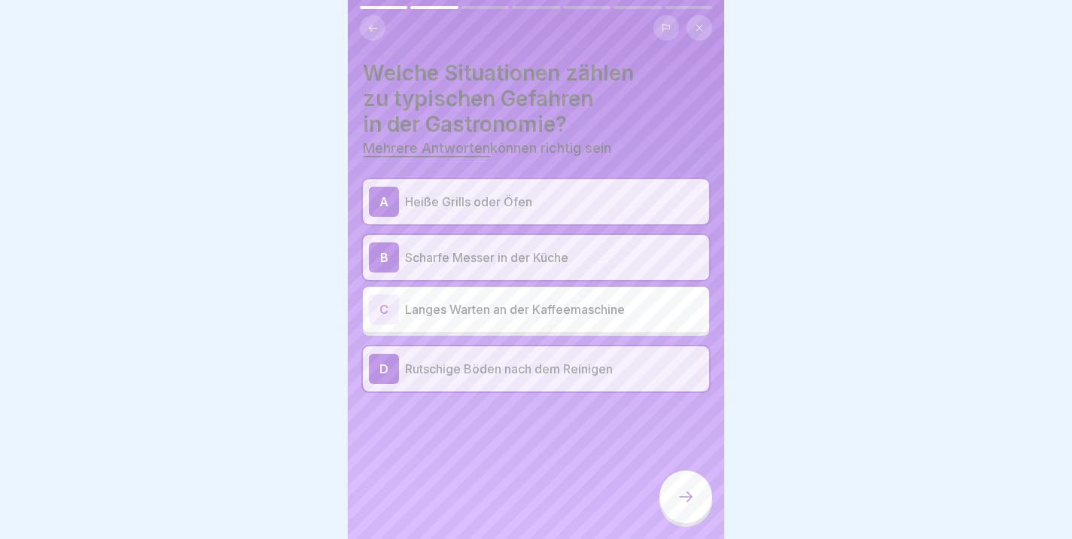
click at [686, 501] on icon at bounding box center [686, 497] width 18 height 18
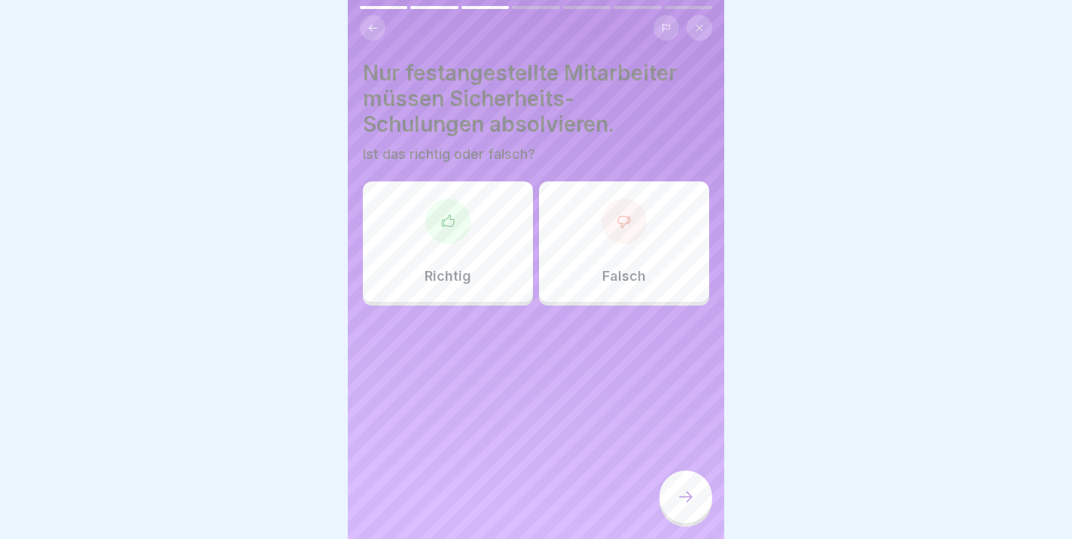
click at [624, 259] on div "Falsch" at bounding box center [624, 242] width 170 height 121
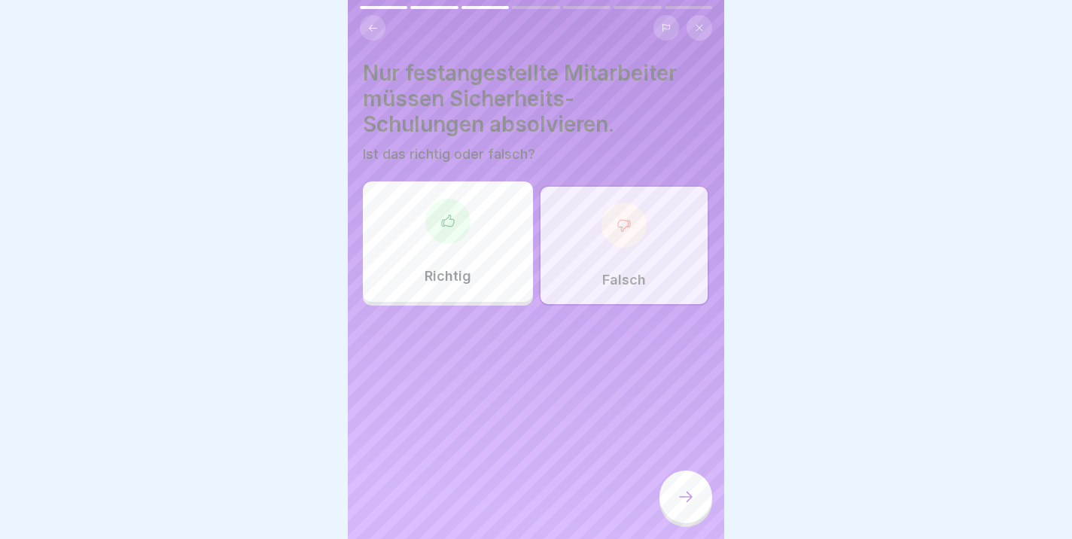
click at [673, 490] on div at bounding box center [686, 497] width 53 height 53
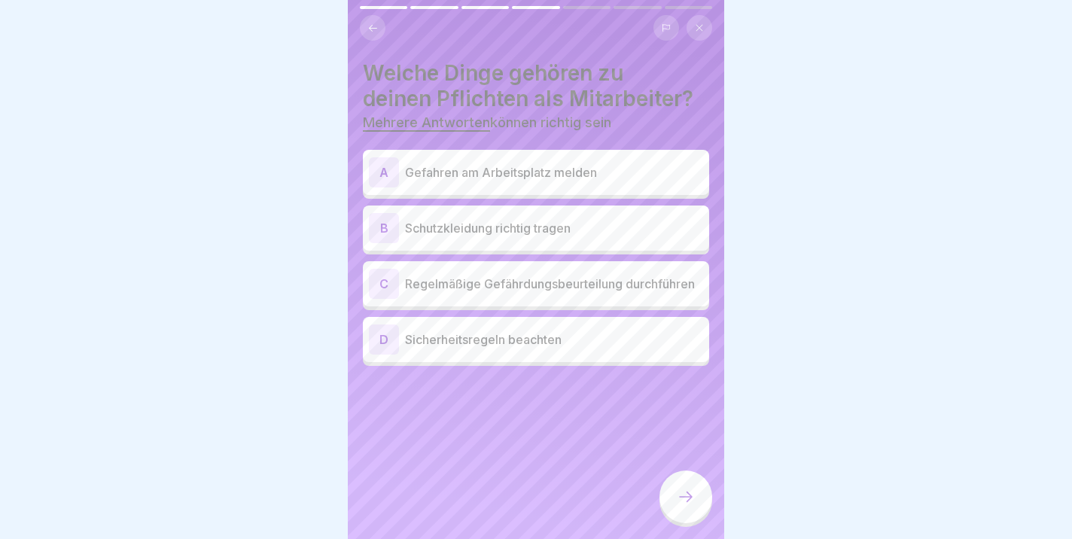
click at [534, 179] on p "Gefahren am Arbeitsplatz melden" at bounding box center [554, 172] width 298 height 18
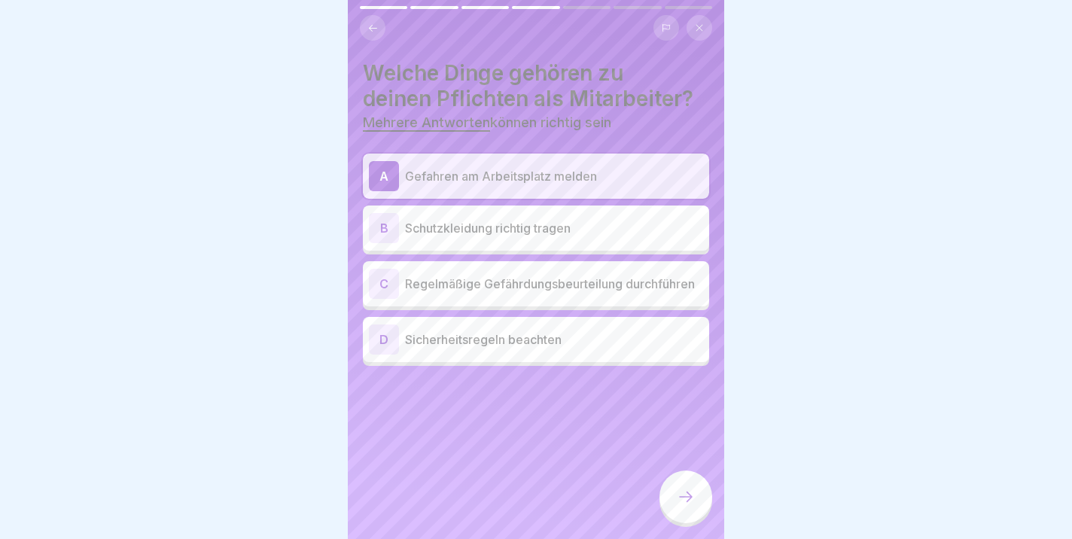
click at [502, 240] on div "B Schutzkleidung richtig tragen" at bounding box center [536, 228] width 334 height 30
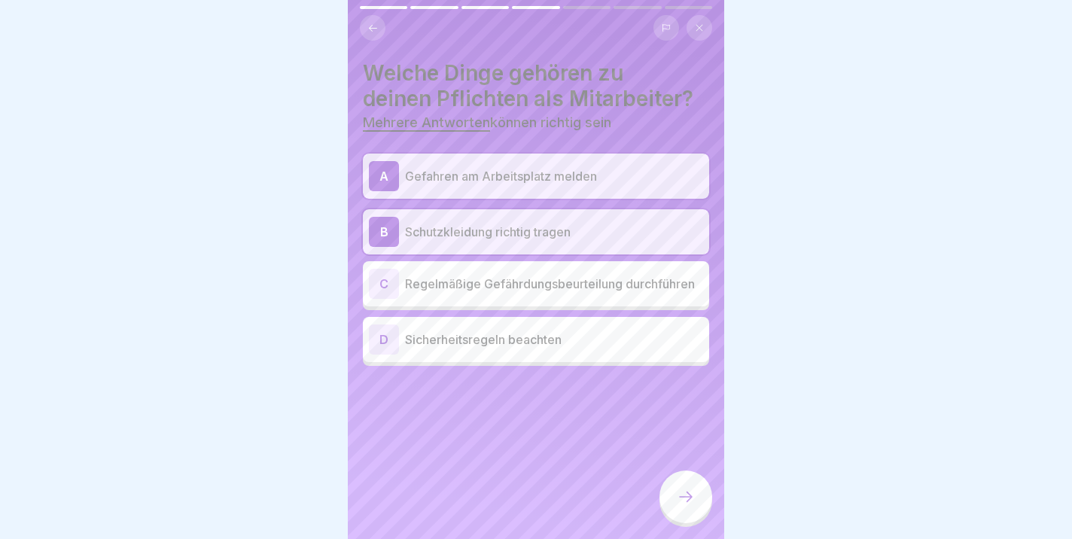
click at [490, 346] on p "Sicherheitsregeln beachten" at bounding box center [554, 340] width 298 height 18
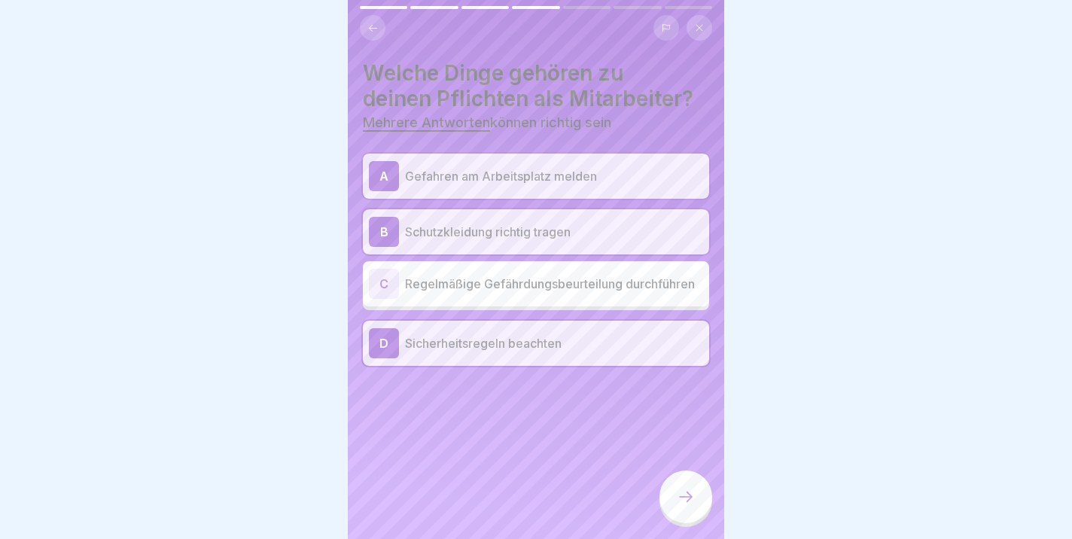
click at [678, 501] on icon at bounding box center [686, 497] width 18 height 18
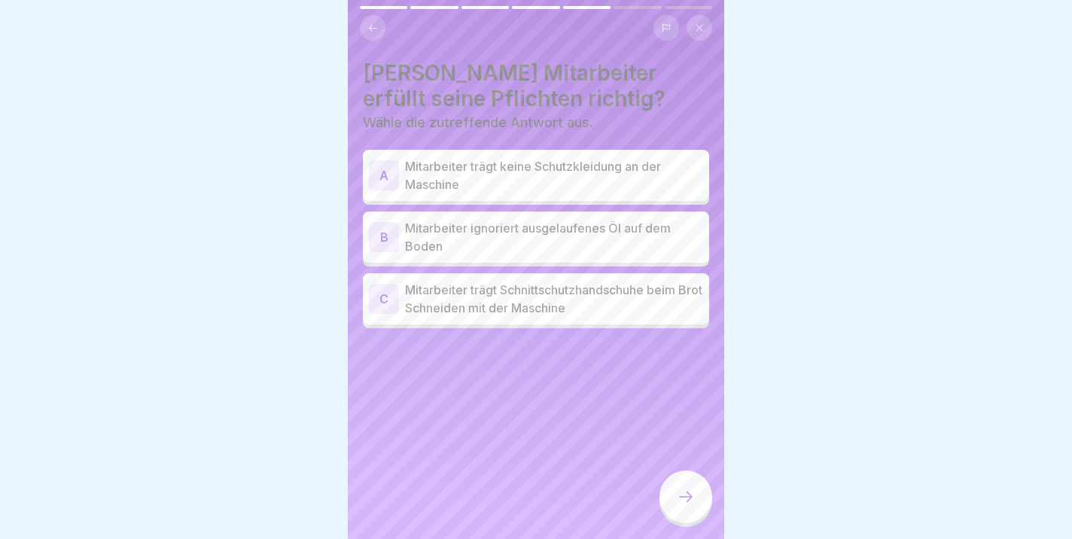
click at [604, 312] on p "Mitarbeiter trägt Schnittschutzhandschuhe beim Brot Schneiden mit der Maschine" at bounding box center [554, 299] width 298 height 36
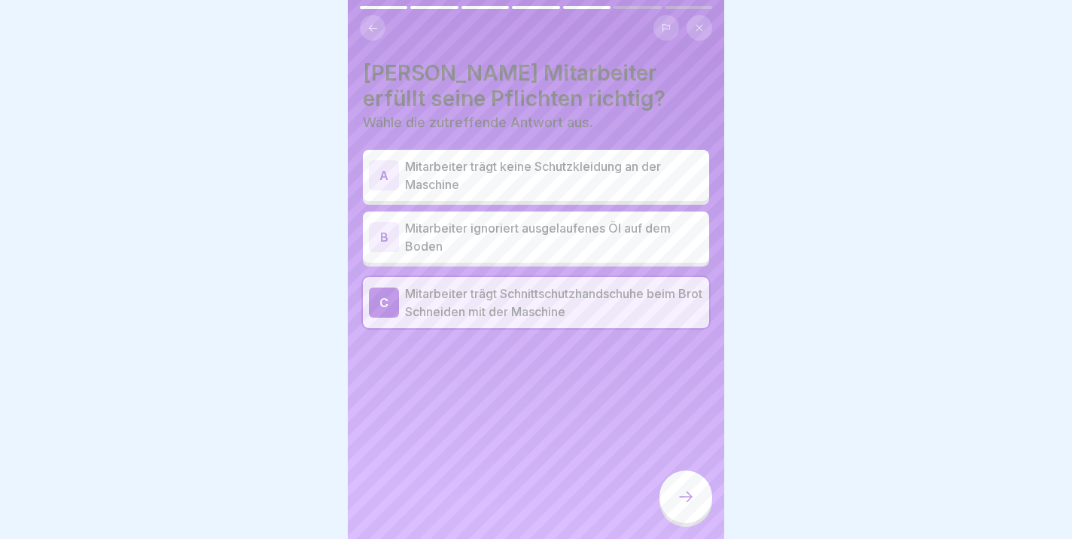
click at [689, 492] on icon at bounding box center [686, 497] width 18 height 18
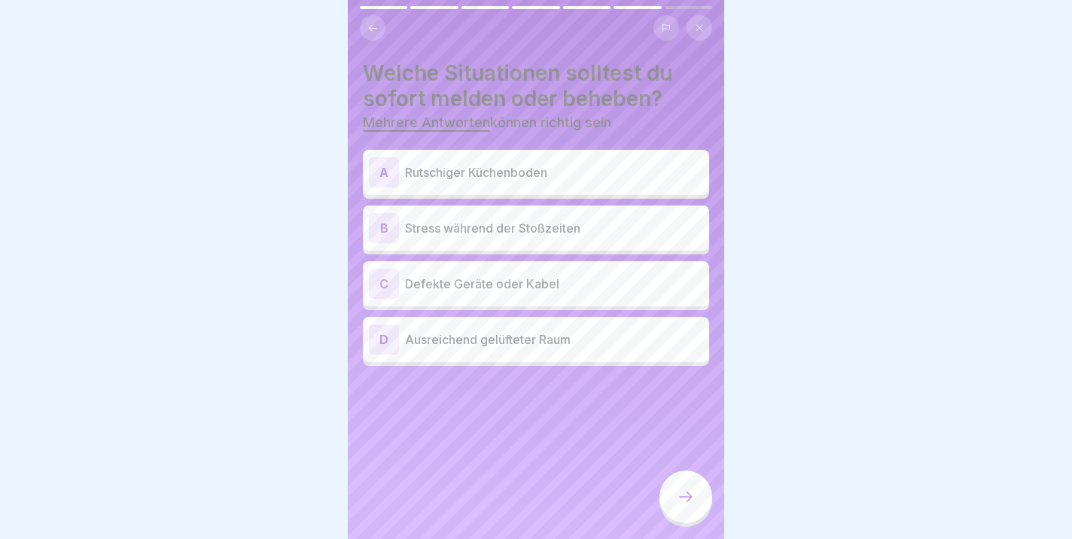
click at [488, 178] on p "Rutschiger Küchenboden" at bounding box center [554, 172] width 298 height 18
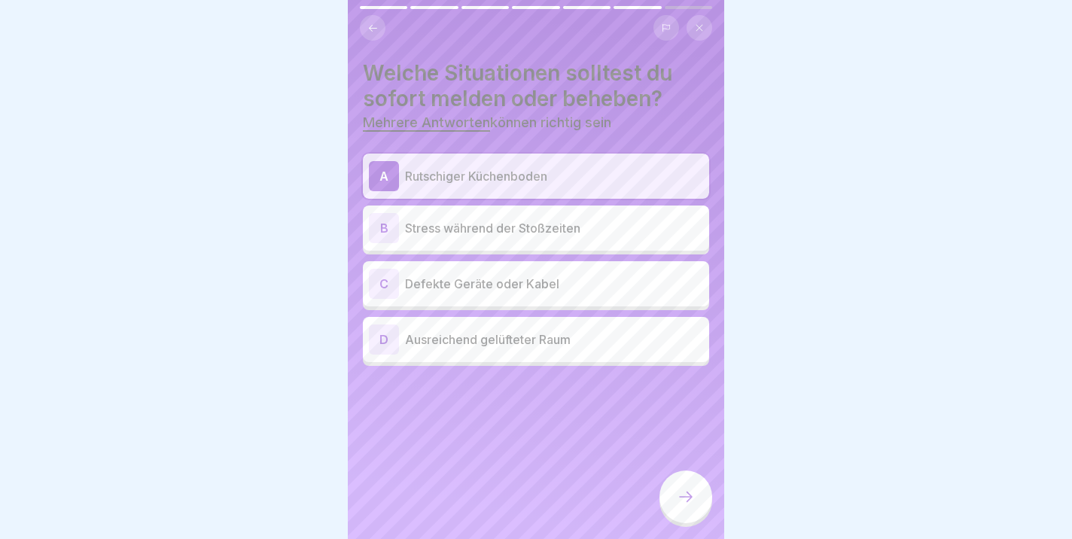
click at [493, 288] on p "Defekte Geräte oder Kabel" at bounding box center [554, 284] width 298 height 18
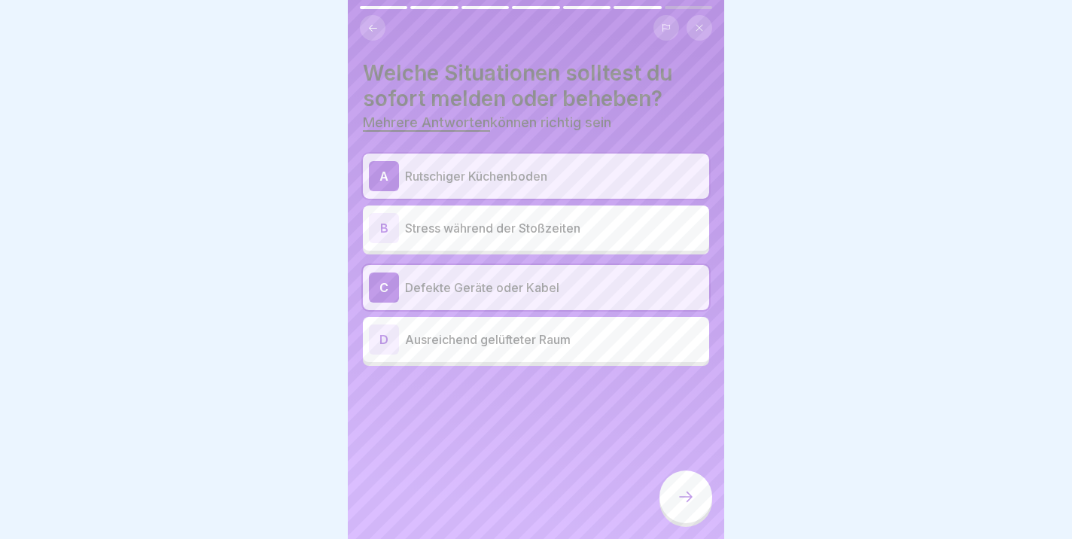
click at [688, 492] on icon at bounding box center [686, 497] width 18 height 18
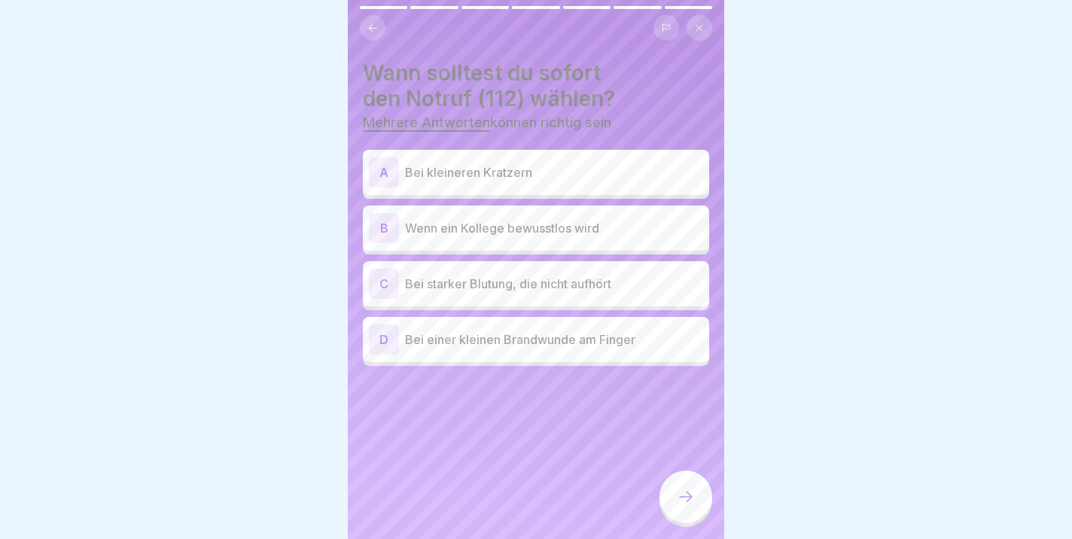
click at [490, 236] on p "Wenn ein Kollege bewusstlos wird" at bounding box center [554, 228] width 298 height 18
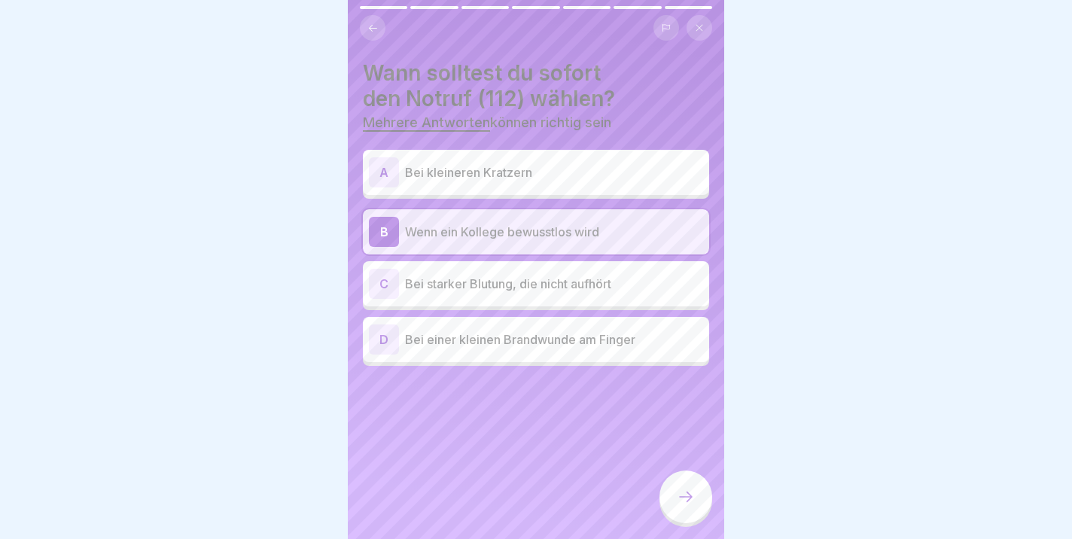
click at [501, 291] on p "Bei starker Blutung, die nicht aufhört" at bounding box center [554, 284] width 298 height 18
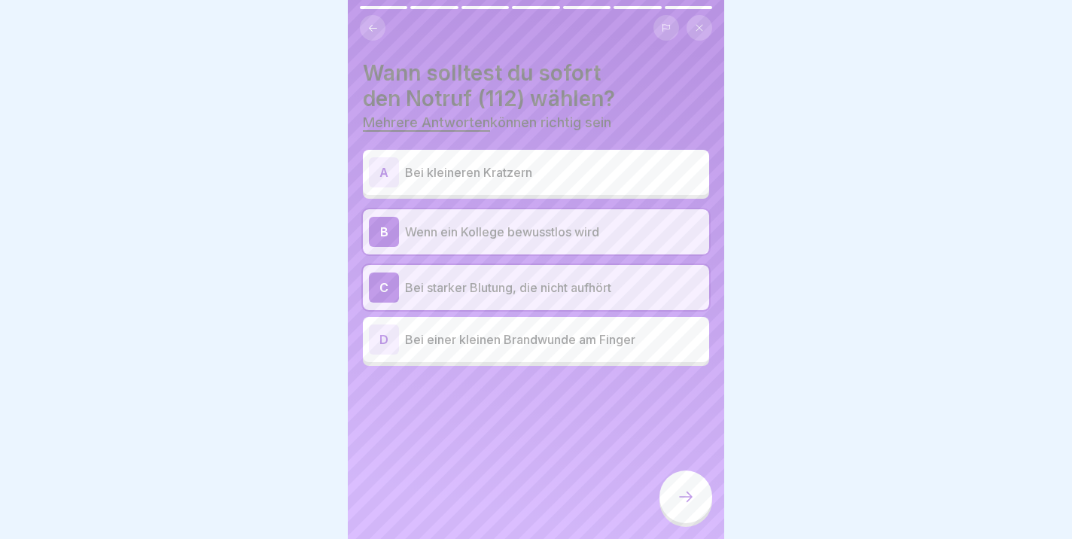
click at [693, 489] on div at bounding box center [686, 497] width 53 height 53
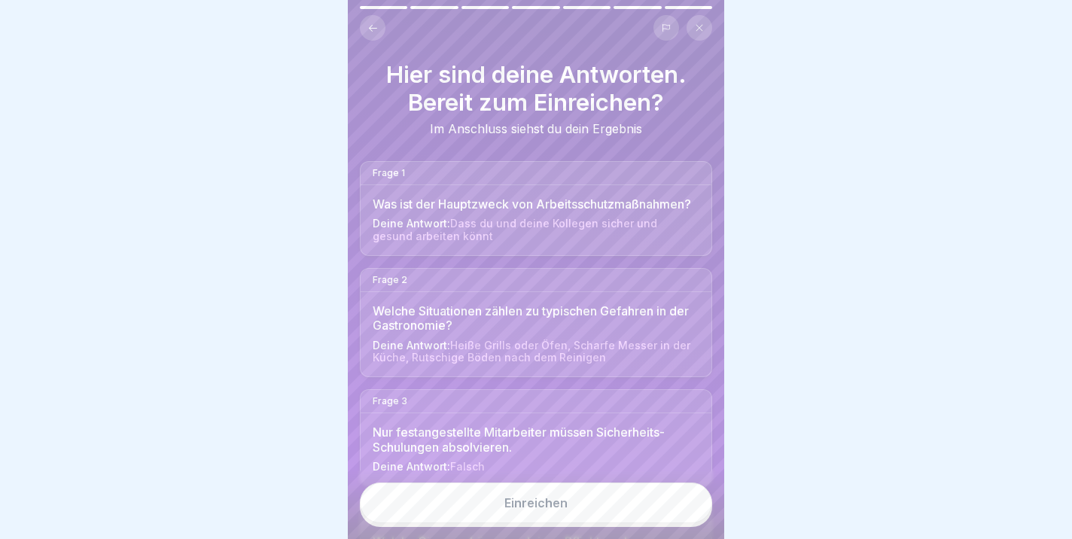
click at [543, 499] on div "Einreichen" at bounding box center [536, 503] width 63 height 14
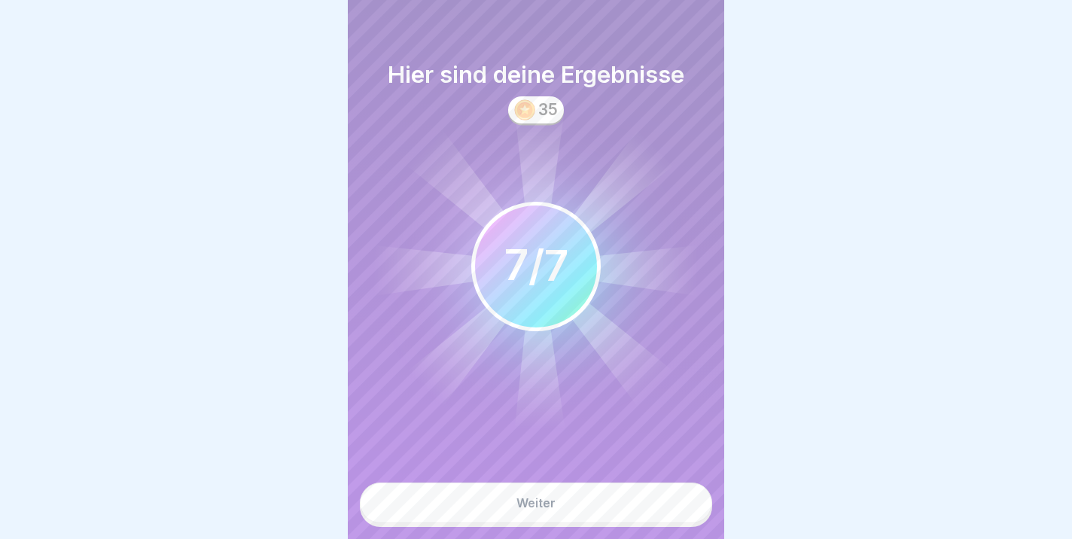
click at [542, 503] on div "Weiter" at bounding box center [536, 503] width 39 height 14
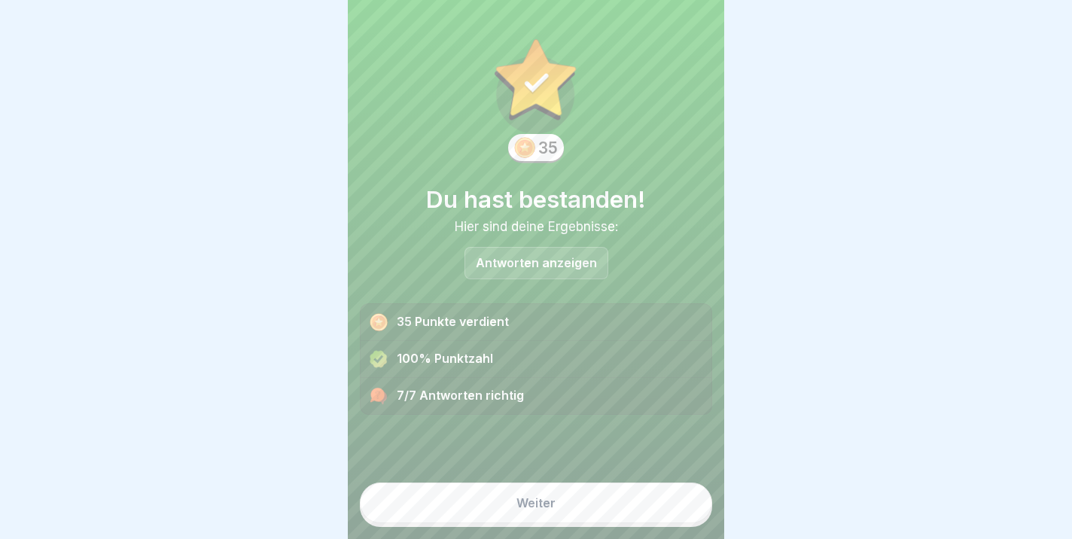
click at [529, 498] on div "Weiter" at bounding box center [536, 503] width 39 height 14
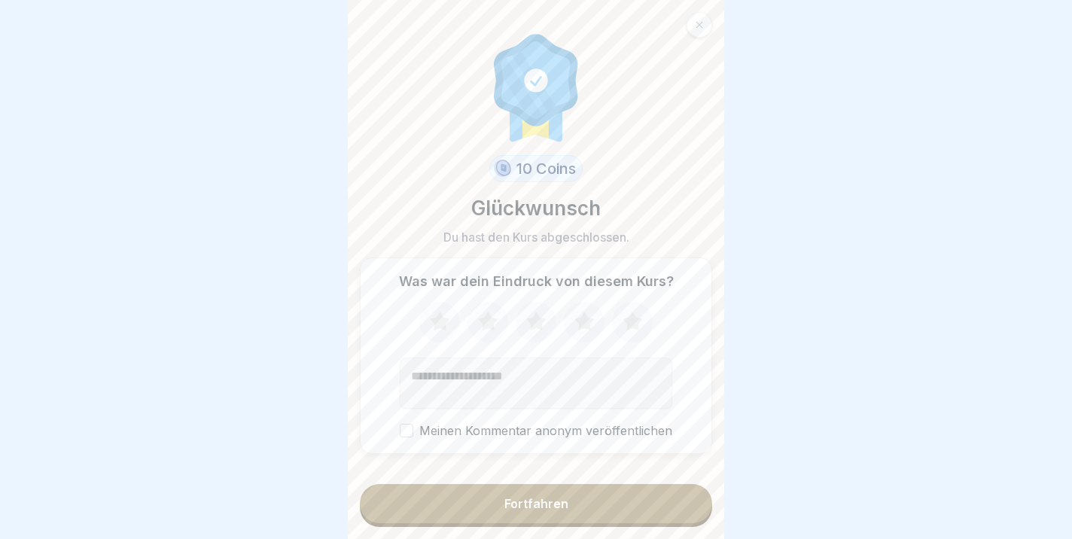
click at [634, 322] on icon at bounding box center [633, 321] width 20 height 19
click at [532, 502] on div "Fortfahren" at bounding box center [537, 504] width 64 height 14
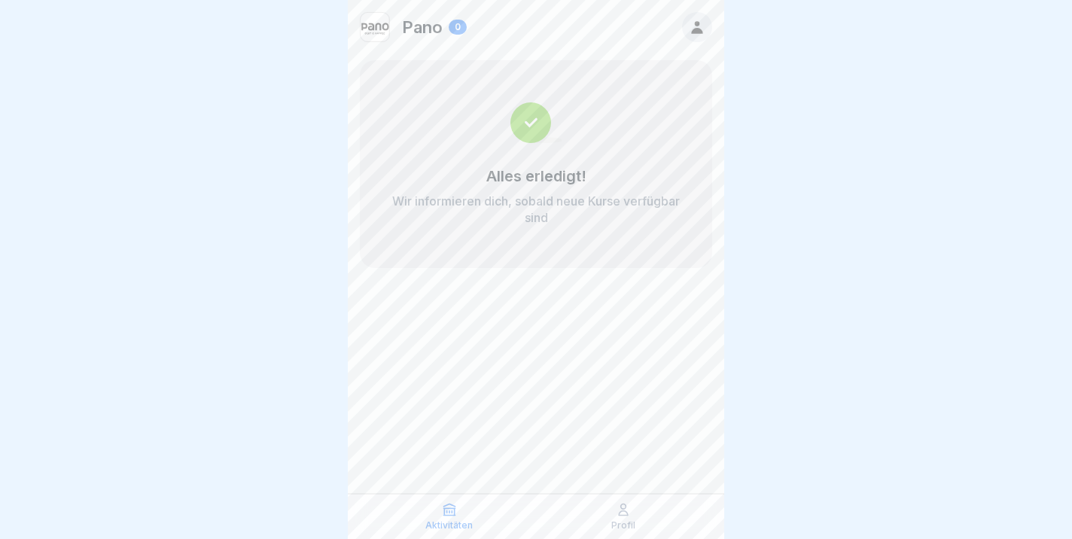
click at [624, 522] on p "Profil" at bounding box center [624, 525] width 24 height 11
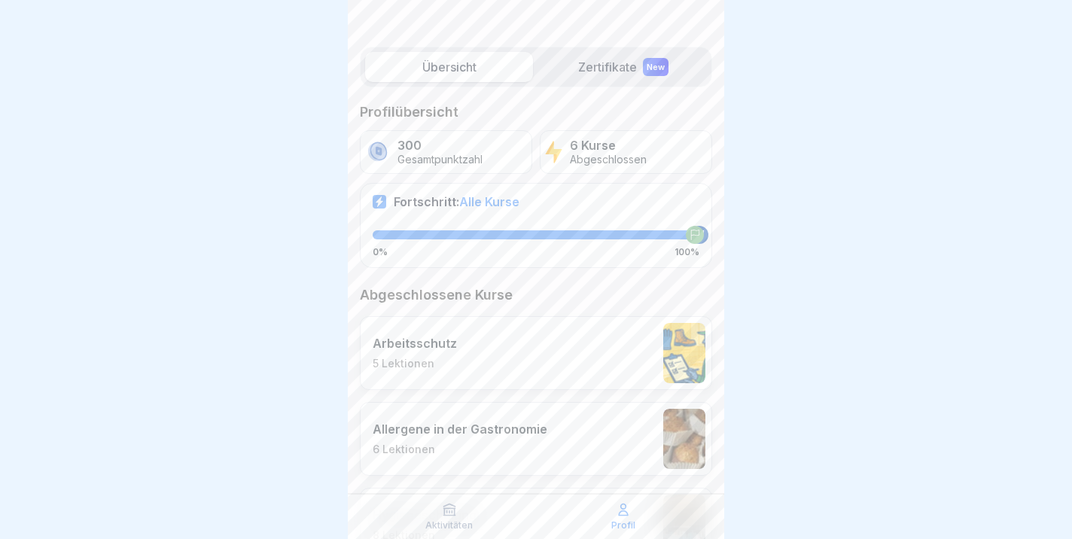
scroll to position [144, 0]
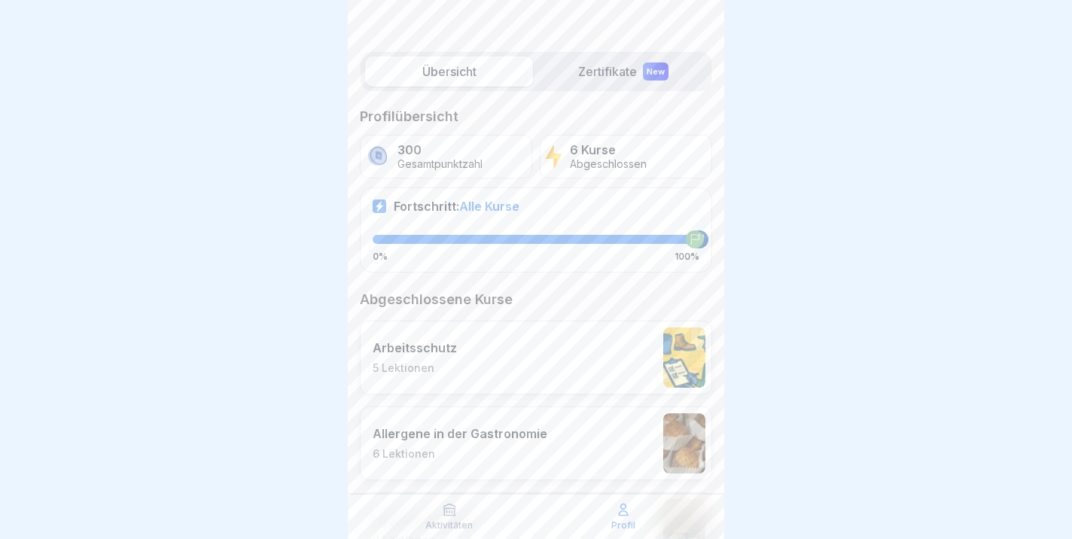
click at [647, 66] on div "New" at bounding box center [656, 72] width 26 height 18
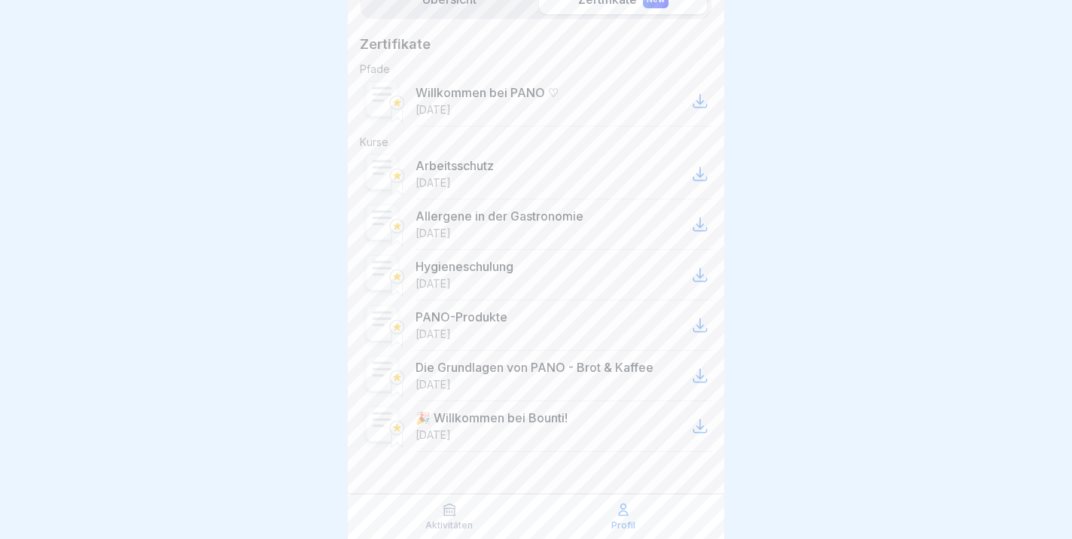
scroll to position [216, 0]
click at [691, 103] on icon at bounding box center [700, 101] width 18 height 18
click at [697, 174] on icon at bounding box center [700, 174] width 13 height 13
click at [703, 230] on icon at bounding box center [700, 224] width 13 height 13
click at [703, 272] on icon at bounding box center [700, 275] width 18 height 18
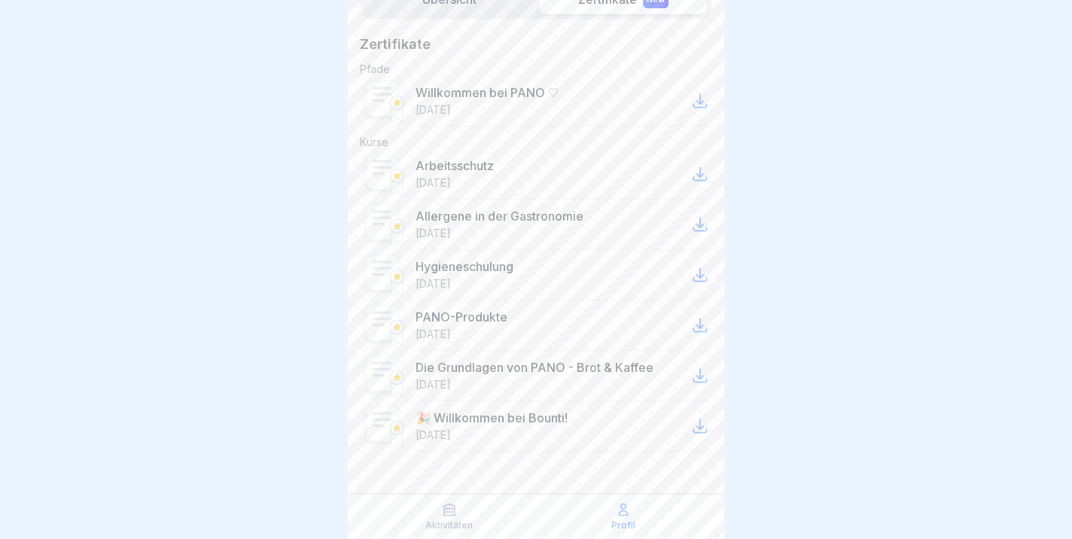
click at [703, 322] on icon at bounding box center [700, 325] width 18 height 18
click at [702, 376] on icon at bounding box center [700, 376] width 18 height 18
click at [702, 427] on icon at bounding box center [700, 426] width 18 height 18
click at [458, 515] on div "Aktivitäten" at bounding box center [449, 516] width 166 height 29
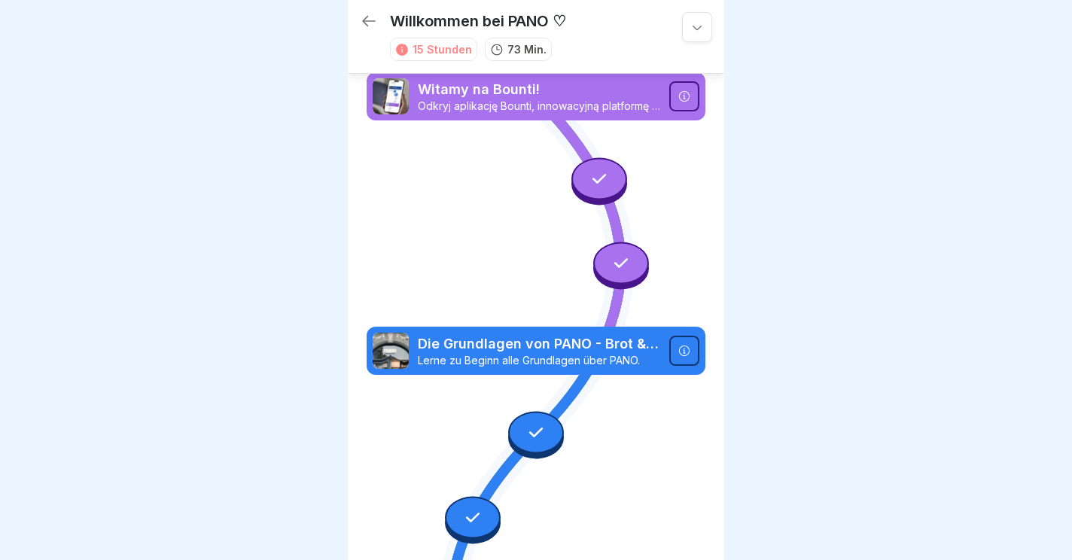
click at [684, 99] on icon at bounding box center [684, 96] width 11 height 11
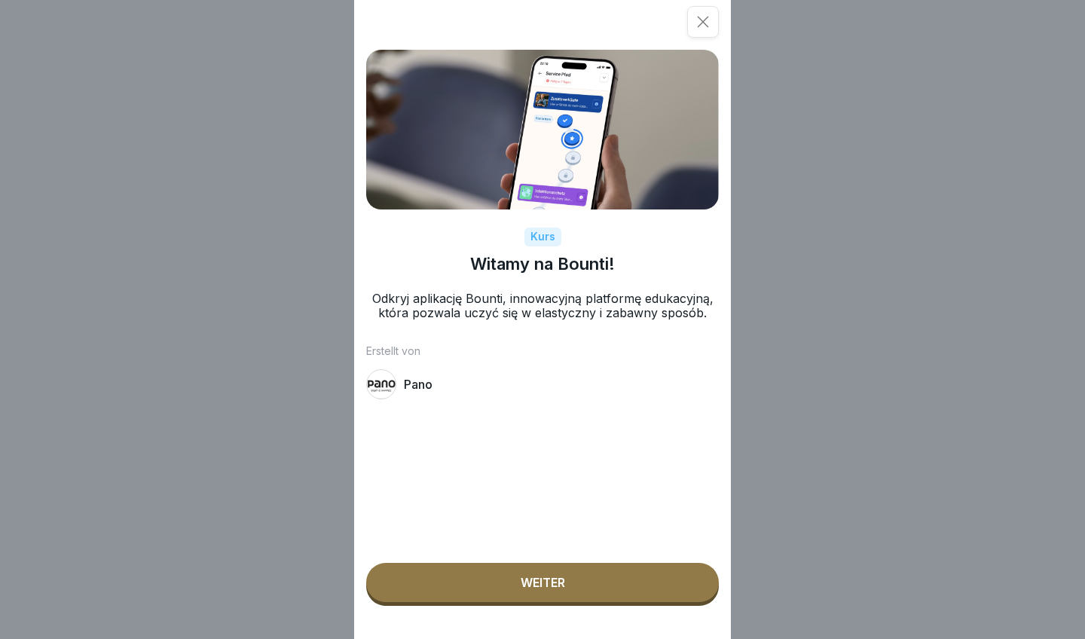
click at [712, 17] on div at bounding box center [703, 22] width 32 height 32
